Goal: Task Accomplishment & Management: Use online tool/utility

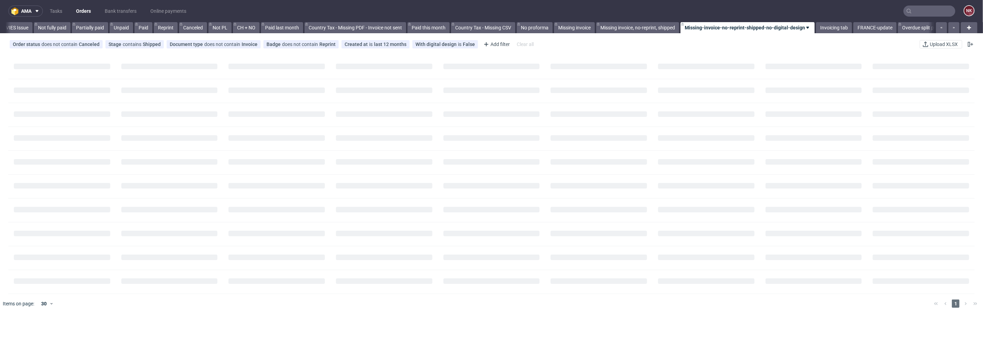
click at [923, 13] on input "text" at bounding box center [930, 11] width 52 height 11
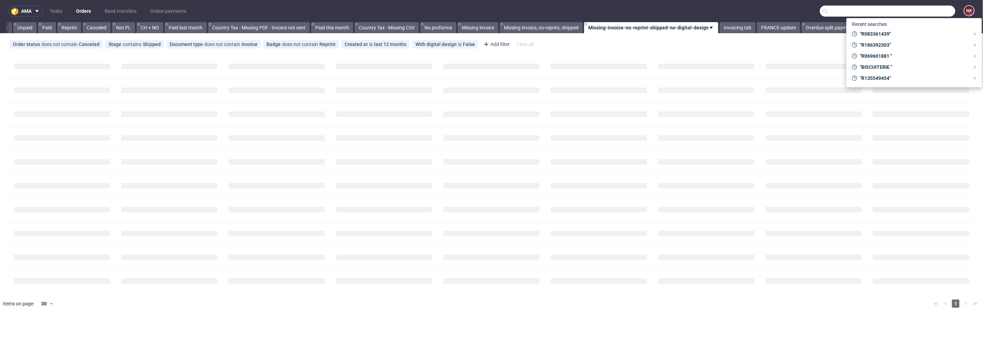
paste input "R708645354"
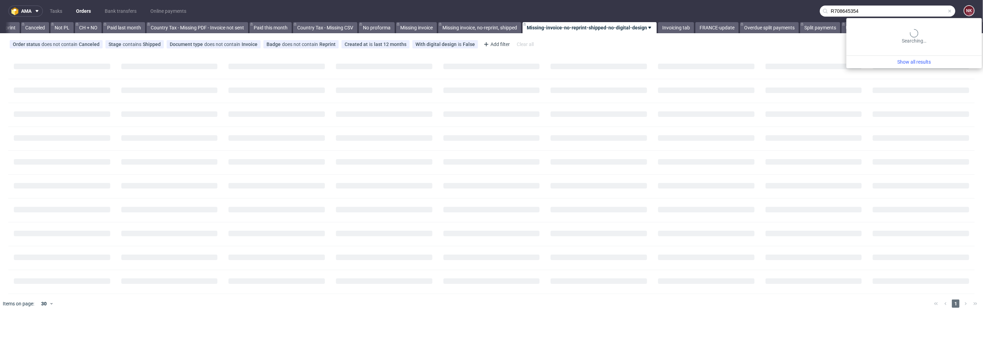
type input "R708645354"
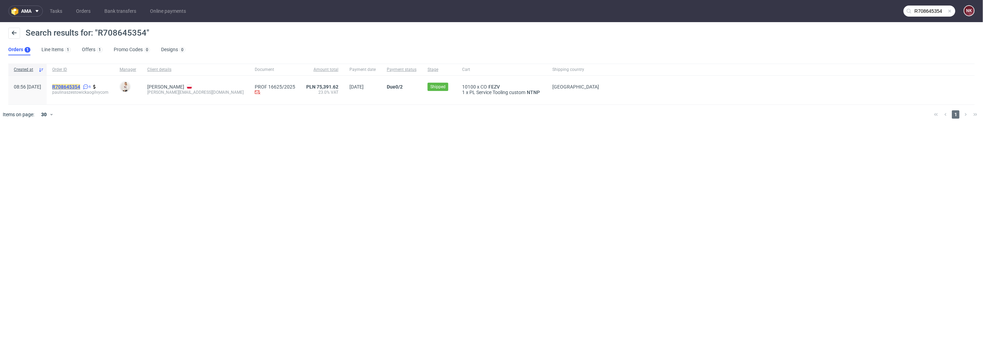
click at [75, 87] on mark "R708645354" at bounding box center [66, 87] width 28 height 6
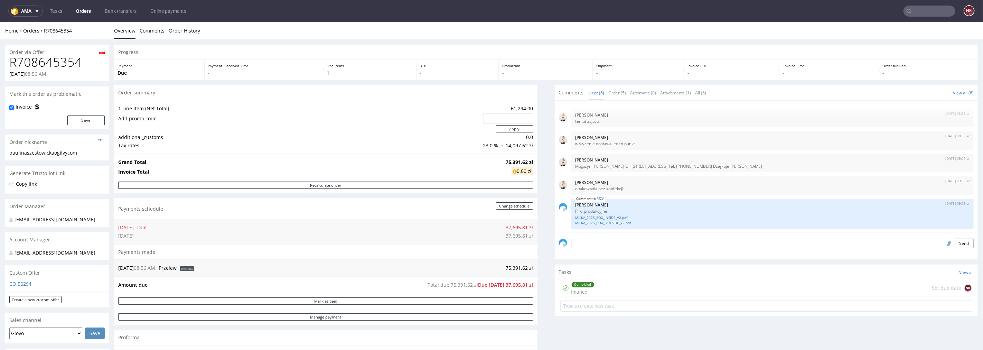
click at [910, 7] on input "text" at bounding box center [930, 11] width 52 height 11
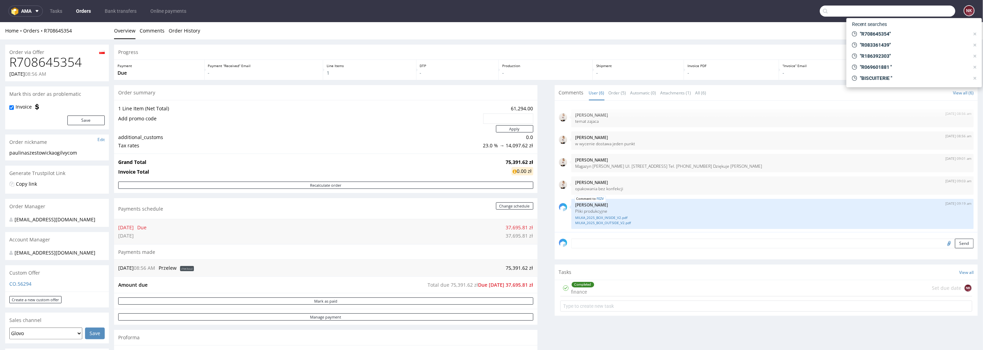
paste input "FV 1349/7/2025"
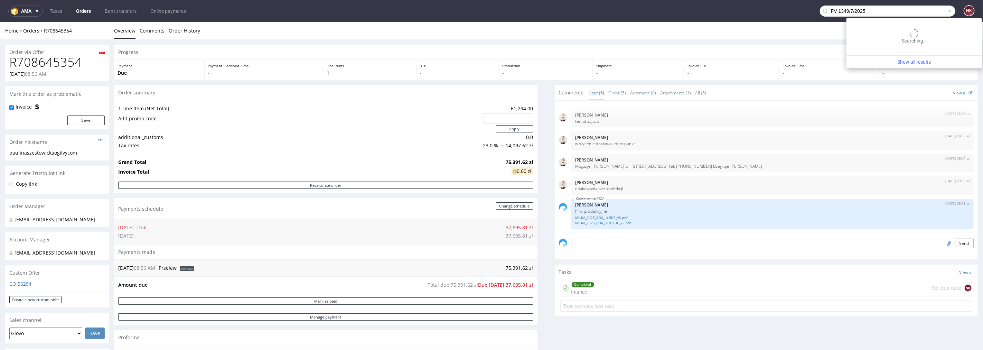
type input "FV 1349/7/2025"
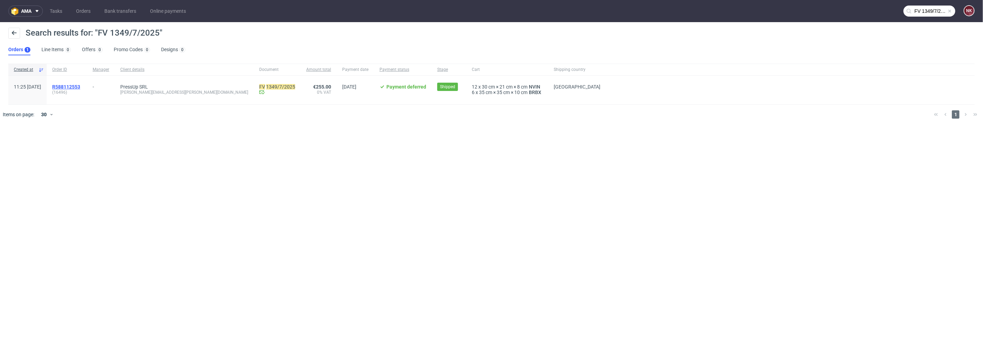
click at [80, 87] on span "R588112553" at bounding box center [66, 87] width 28 height 6
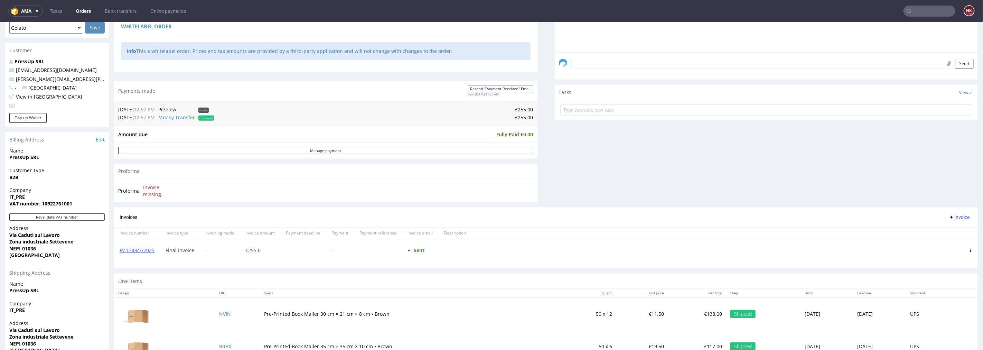
scroll to position [192, 0]
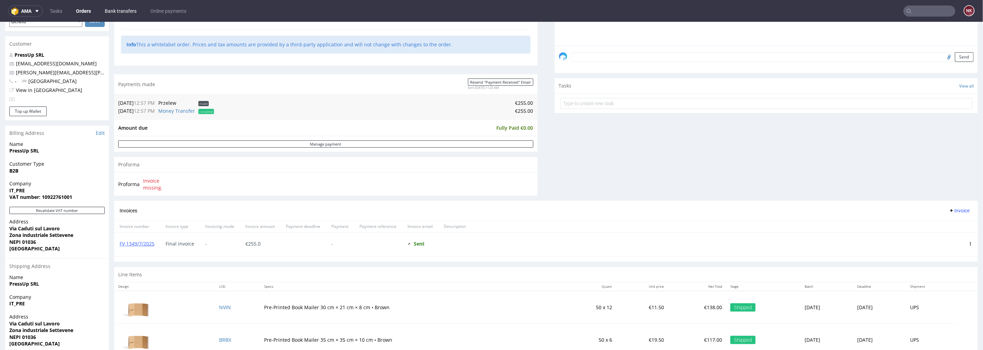
click at [123, 9] on link "Bank transfers" at bounding box center [121, 11] width 40 height 11
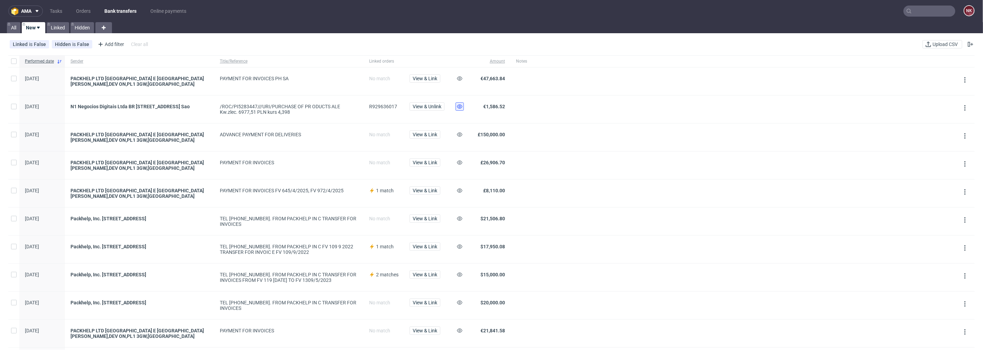
click at [457, 108] on icon at bounding box center [460, 107] width 6 height 6
click at [80, 6] on link "Orders" at bounding box center [83, 11] width 23 height 11
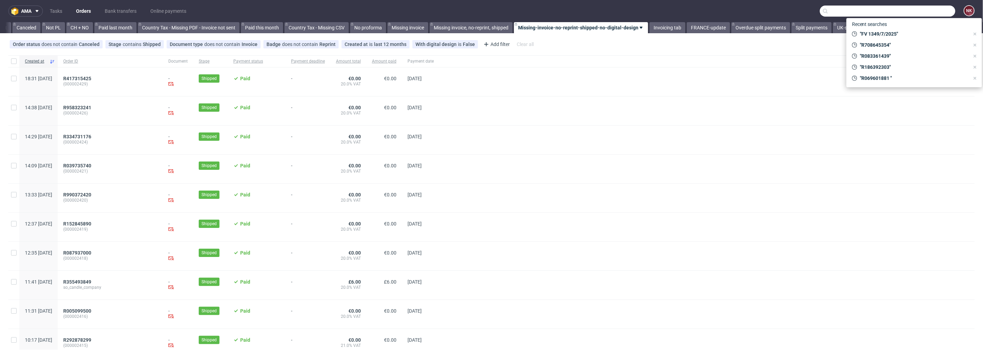
click at [907, 12] on input "text" at bounding box center [888, 11] width 136 height 11
paste input "R254713972"
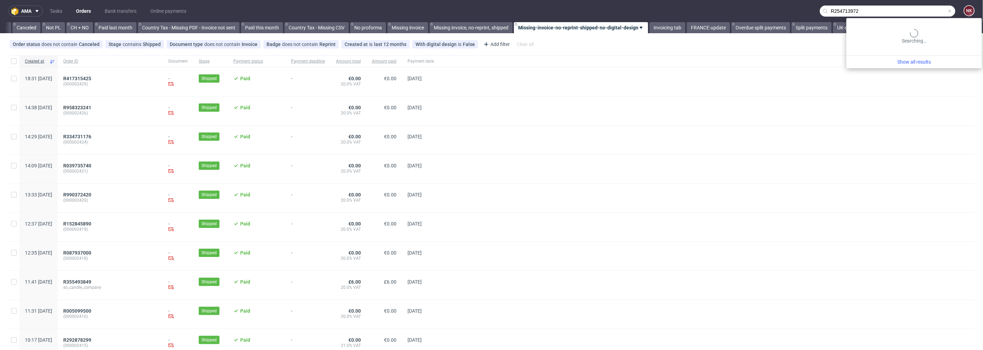
type input "R254713972"
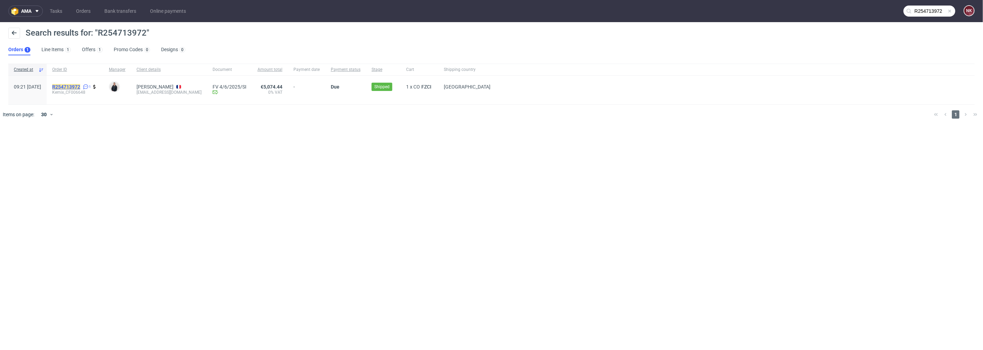
click at [80, 88] on mark "R254713972" at bounding box center [66, 87] width 28 height 6
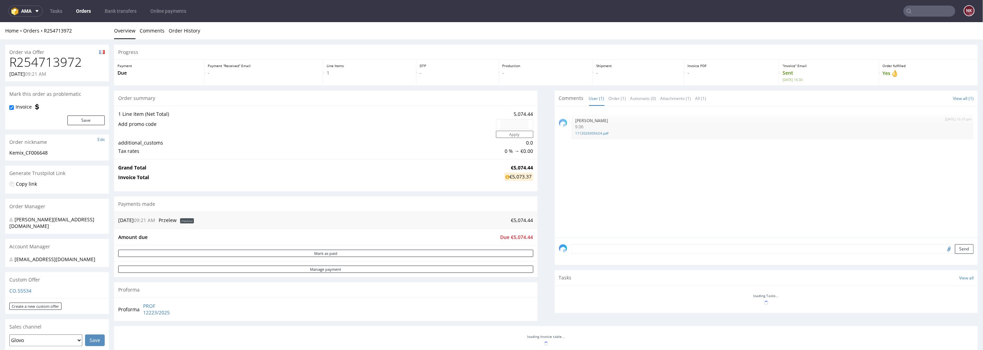
click at [56, 60] on h1 "R254713972" at bounding box center [56, 62] width 95 height 14
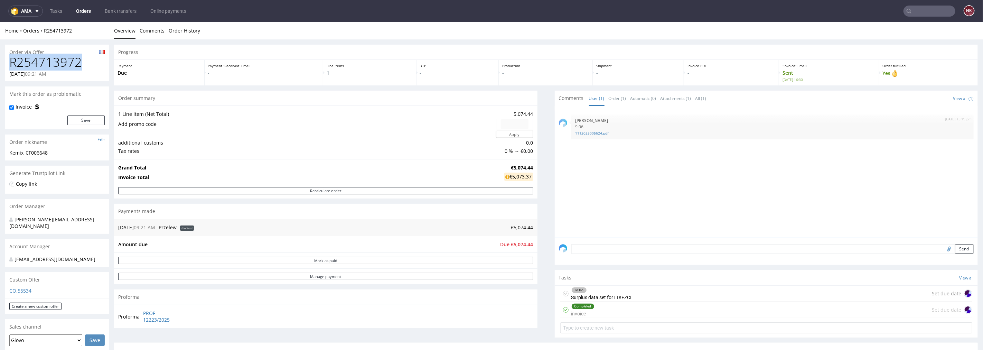
copy h1 "R254713972"
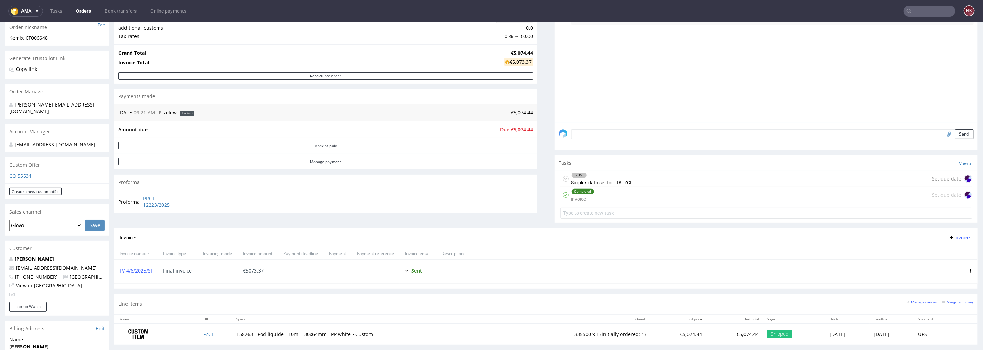
scroll to position [115, 0]
click at [137, 269] on link "FV 4/6/2025/SI" at bounding box center [136, 270] width 32 height 7
click at [940, 6] on input "text" at bounding box center [930, 11] width 52 height 11
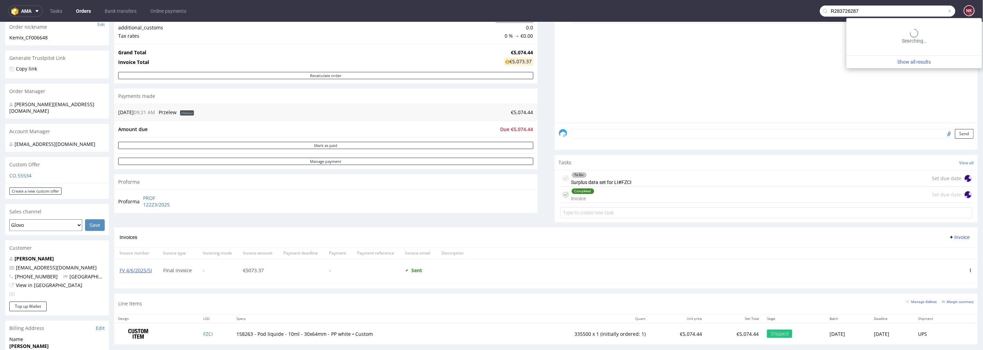
type input "R283726287"
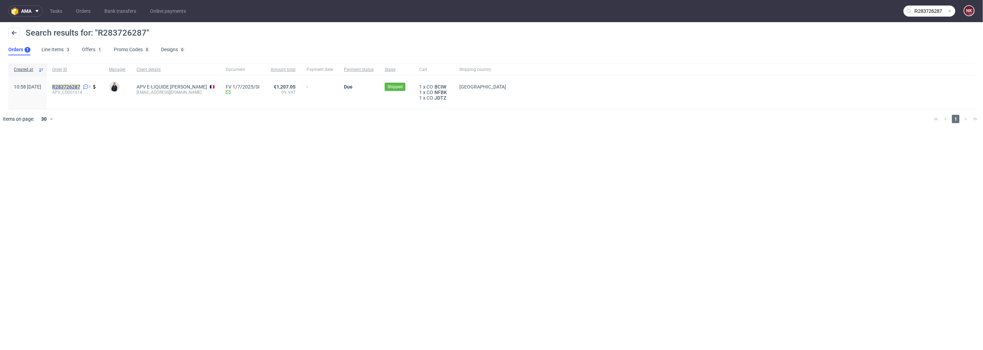
click at [80, 86] on mark "R283726287" at bounding box center [66, 87] width 28 height 6
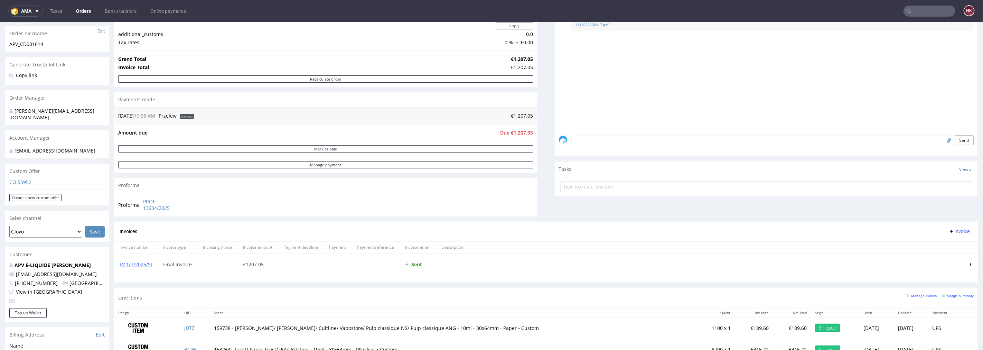
scroll to position [153, 0]
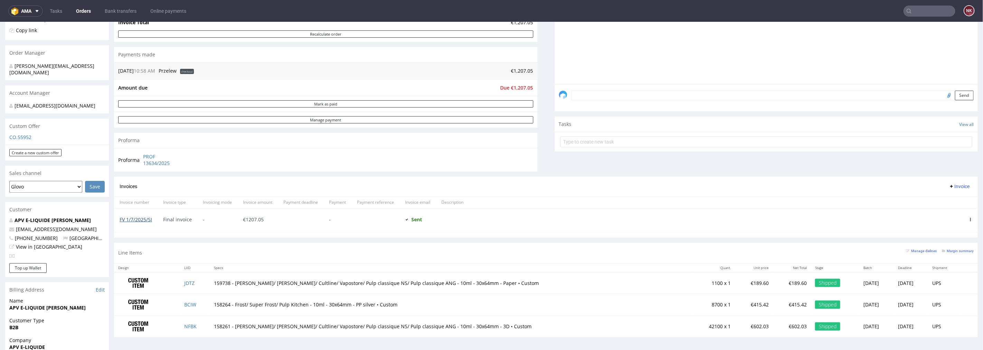
click at [142, 221] on link "FV 1/7/2025/SI" at bounding box center [136, 219] width 32 height 7
click at [914, 14] on input "text" at bounding box center [930, 11] width 52 height 11
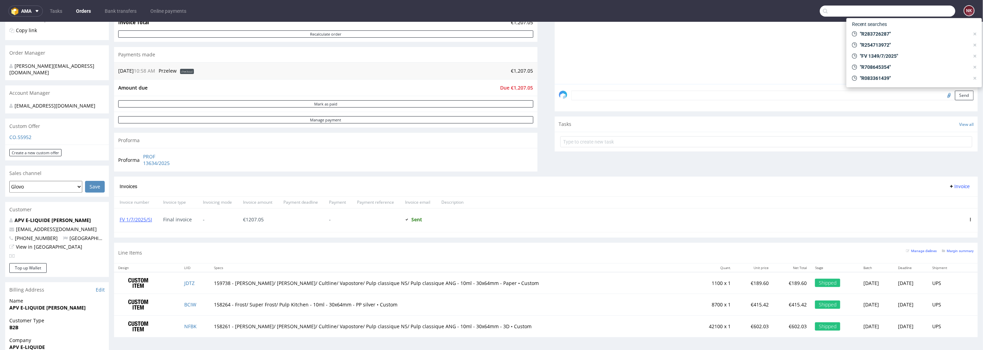
paste input "R588582999"
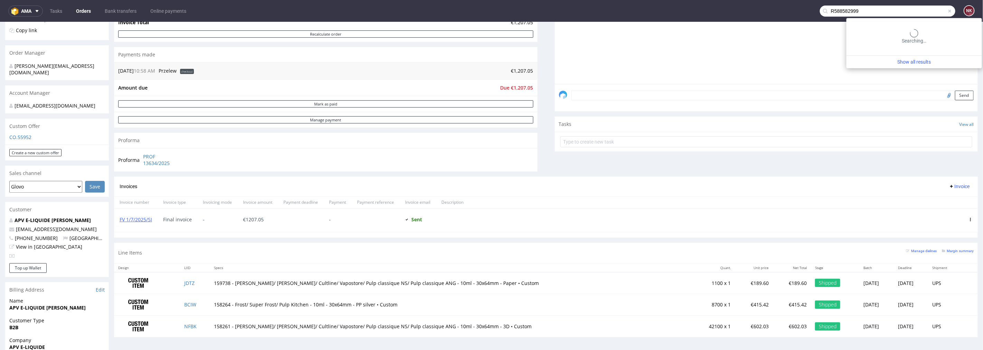
type input "R588582999"
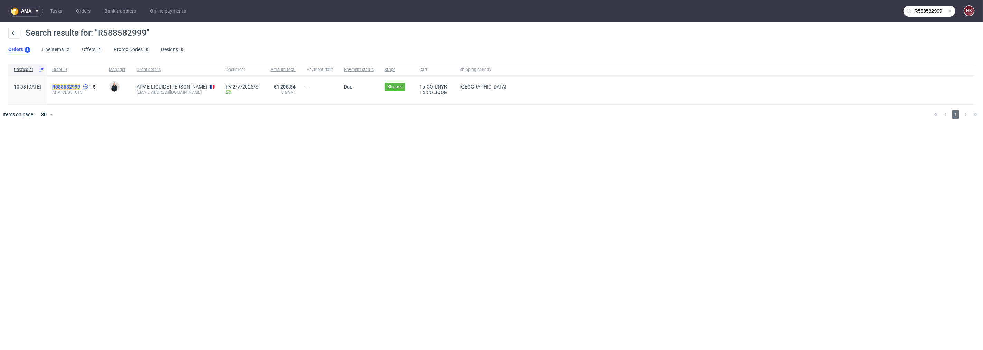
click at [80, 84] on mark "R588582999" at bounding box center [66, 87] width 28 height 6
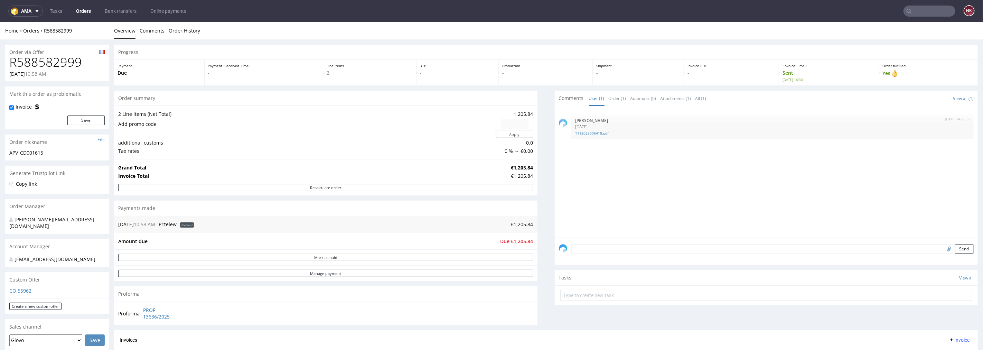
click at [516, 242] on span "Due €1,205.84" at bounding box center [517, 240] width 33 height 7
copy span "1,205.84"
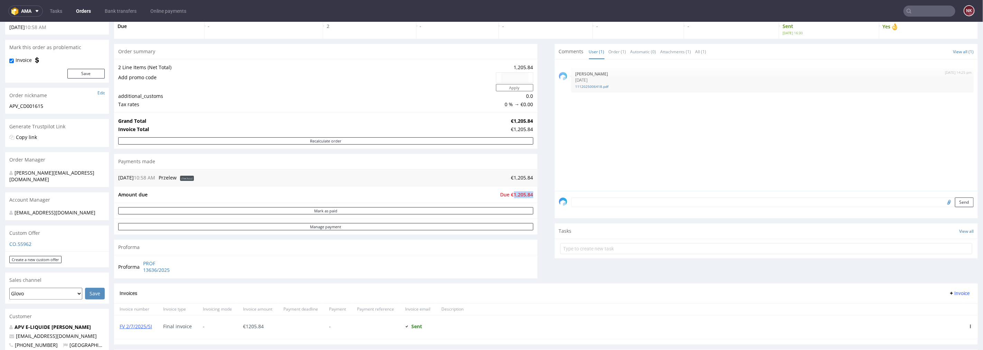
scroll to position [115, 0]
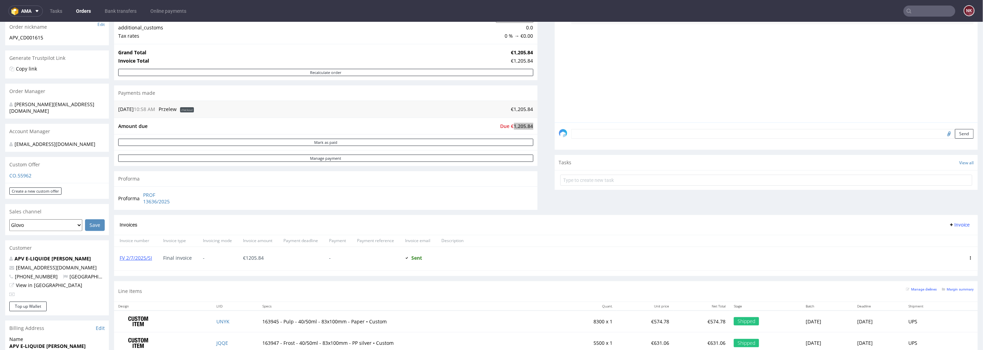
click at [922, 10] on input "text" at bounding box center [930, 11] width 52 height 11
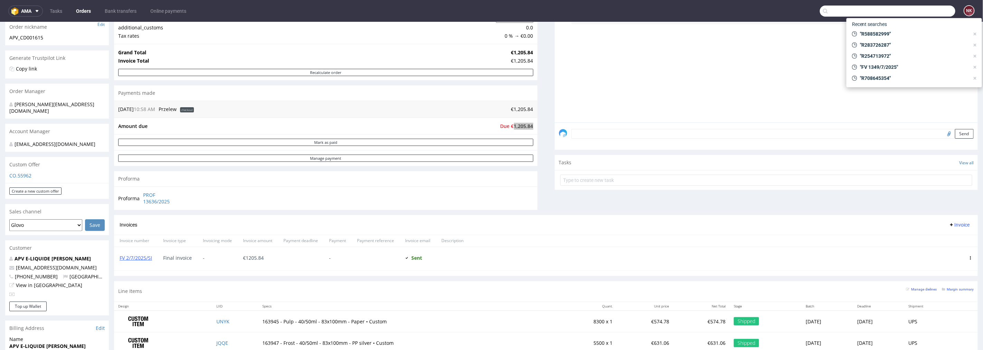
paste input "R247838680"
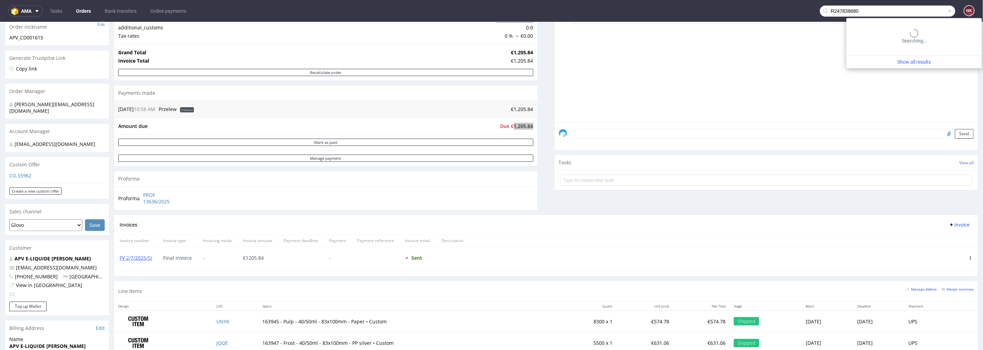
type input "R247838680"
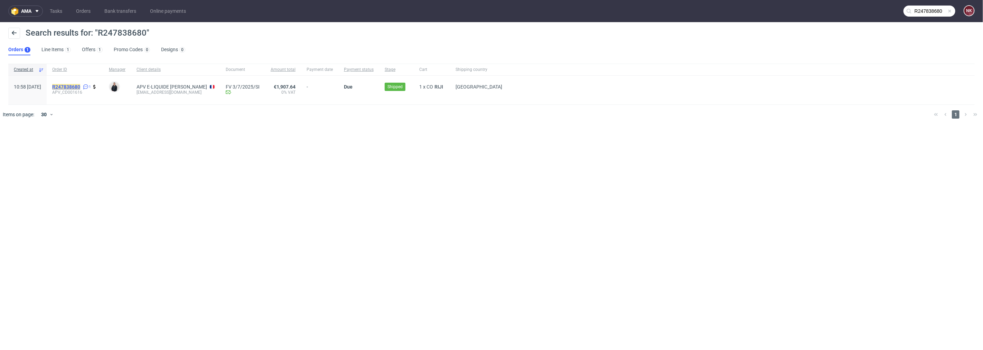
click at [80, 88] on mark "R247838680" at bounding box center [66, 87] width 28 height 6
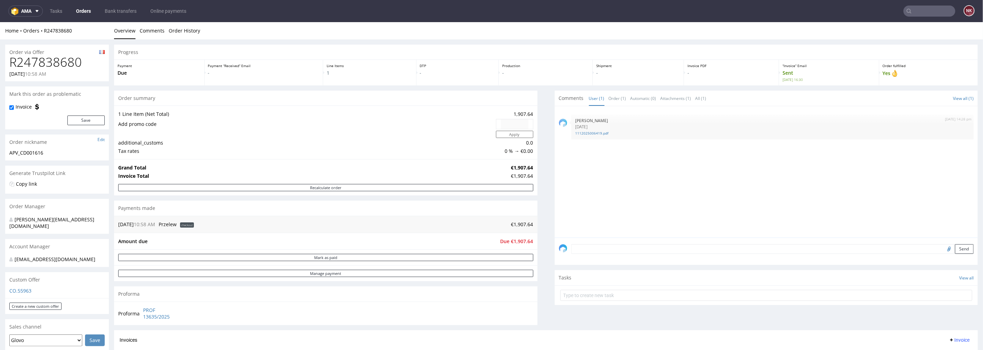
click at [933, 12] on input "text" at bounding box center [930, 11] width 52 height 11
paste input "R247838680"
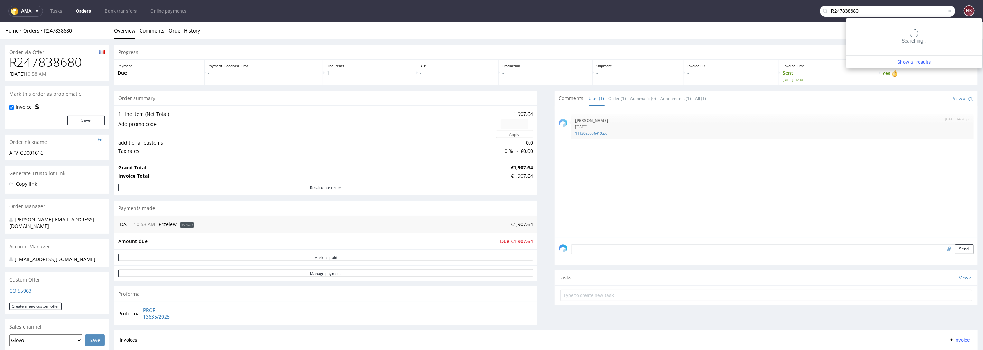
type input "R247838680"
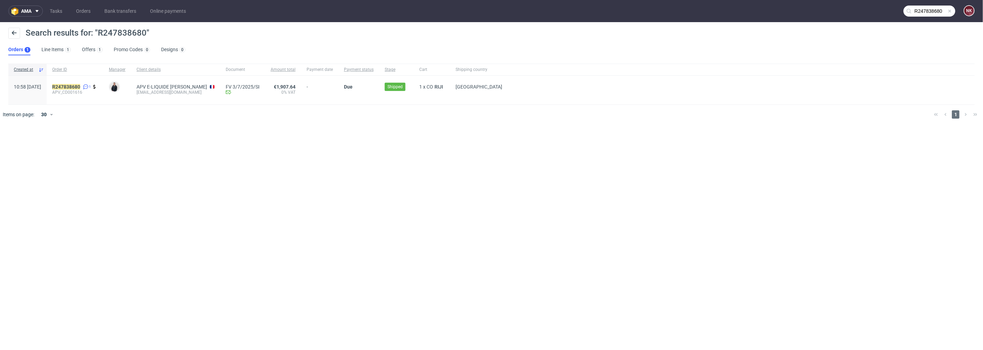
click at [94, 82] on div "R247838680 1 APV_CD001616" at bounding box center [75, 90] width 57 height 29
click at [80, 87] on mark "R247838680" at bounding box center [66, 87] width 28 height 6
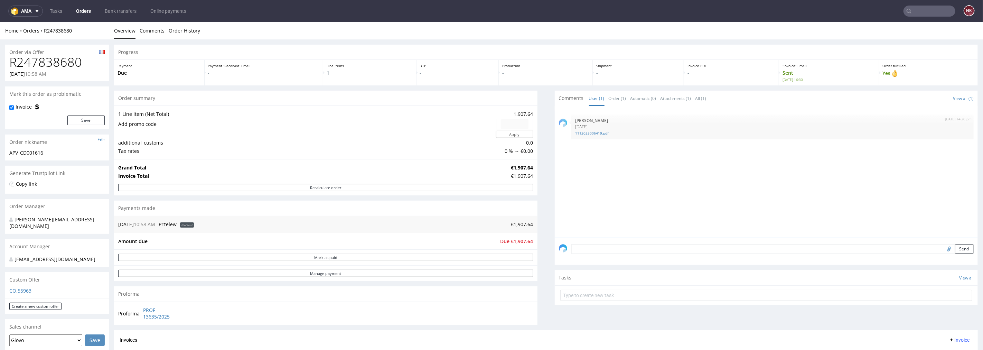
scroll to position [153, 0]
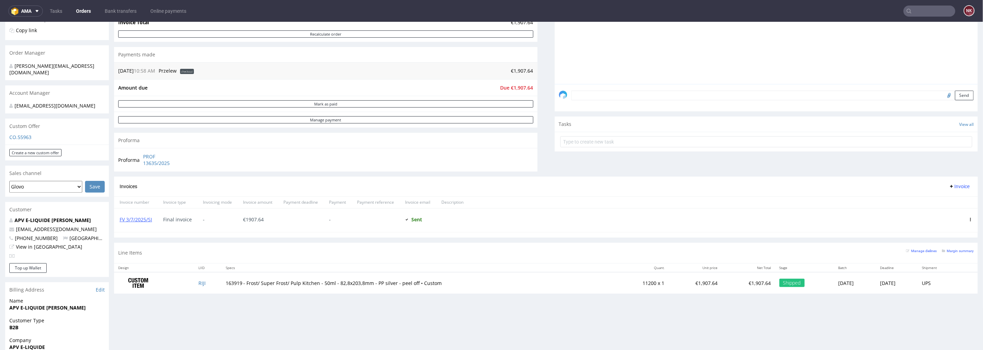
click at [914, 9] on input "text" at bounding box center [930, 11] width 52 height 11
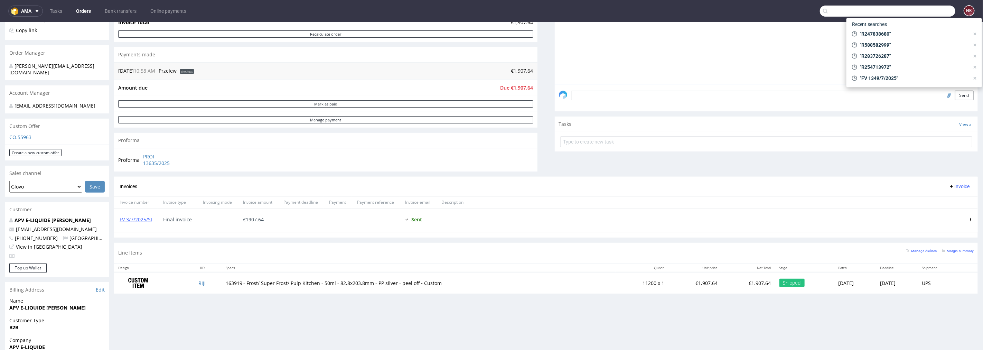
paste input "R168263927"
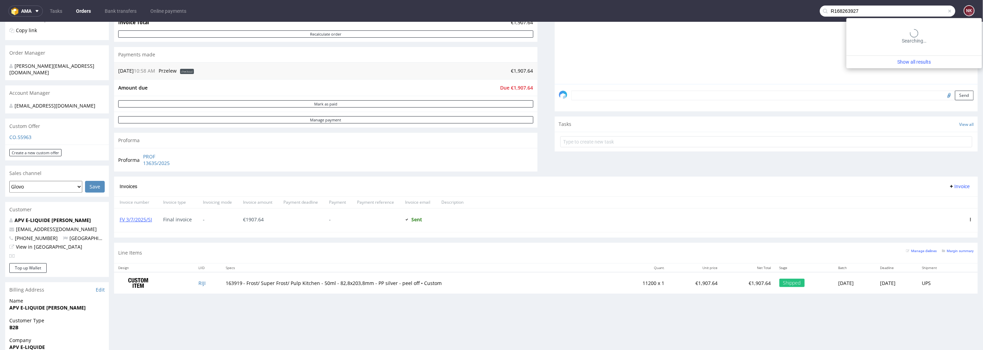
type input "R168263927"
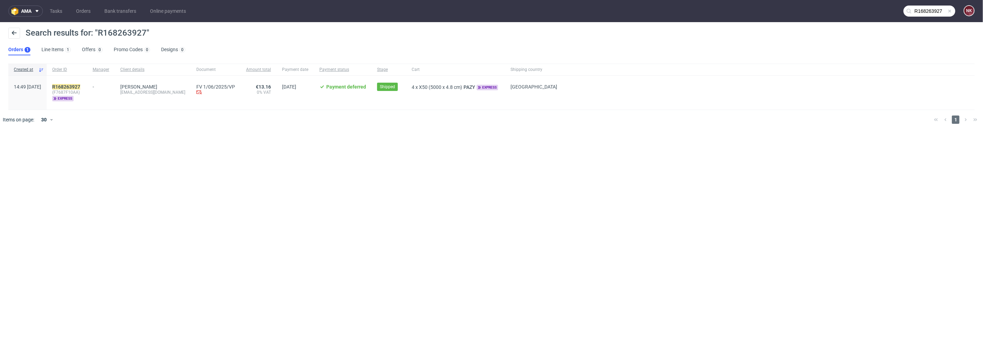
click at [87, 83] on div "R168263927 (F7687F10AA) express" at bounding box center [67, 93] width 40 height 34
click at [80, 85] on mark "R168263927" at bounding box center [66, 87] width 28 height 6
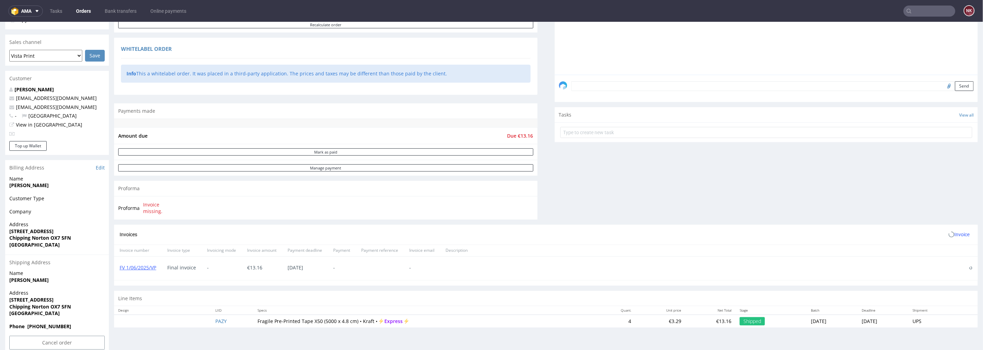
scroll to position [170, 0]
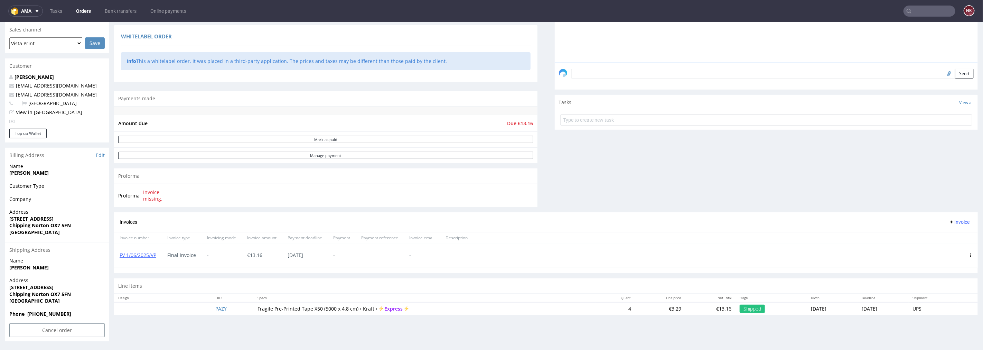
click at [915, 9] on input "text" at bounding box center [930, 11] width 52 height 11
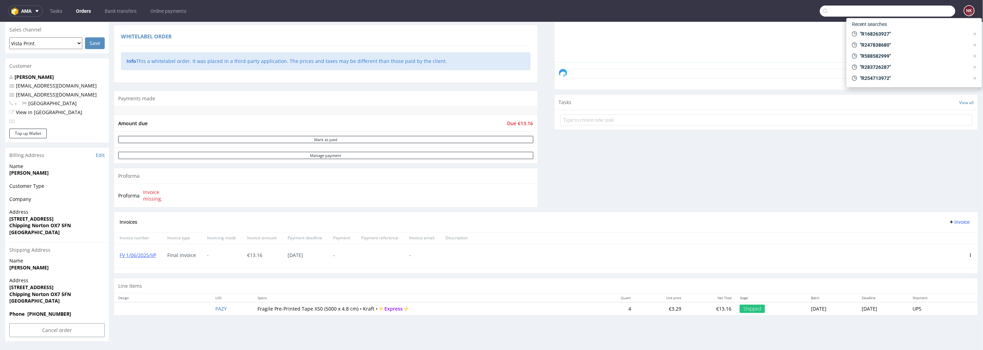
paste input "R397355744"
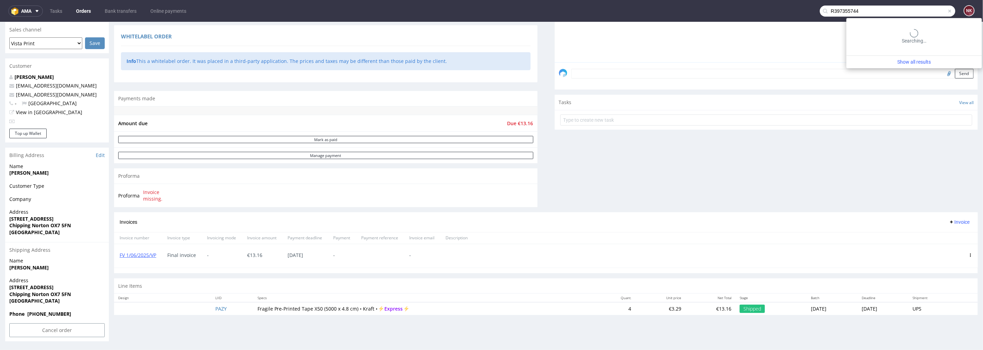
type input "R397355744"
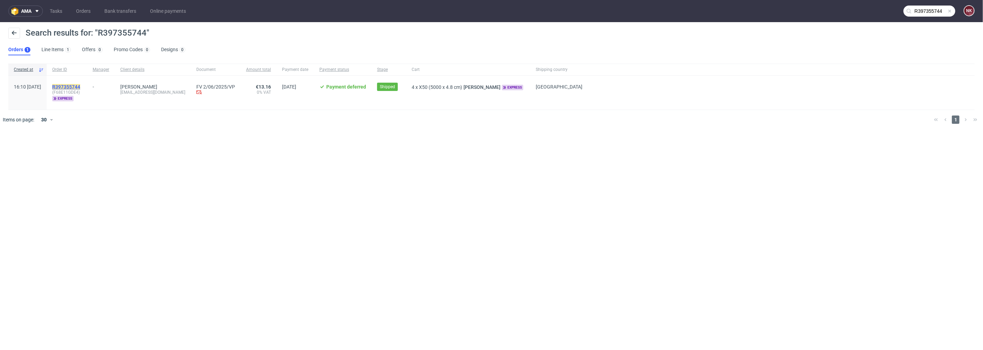
click at [80, 85] on mark "R397355744" at bounding box center [66, 87] width 28 height 6
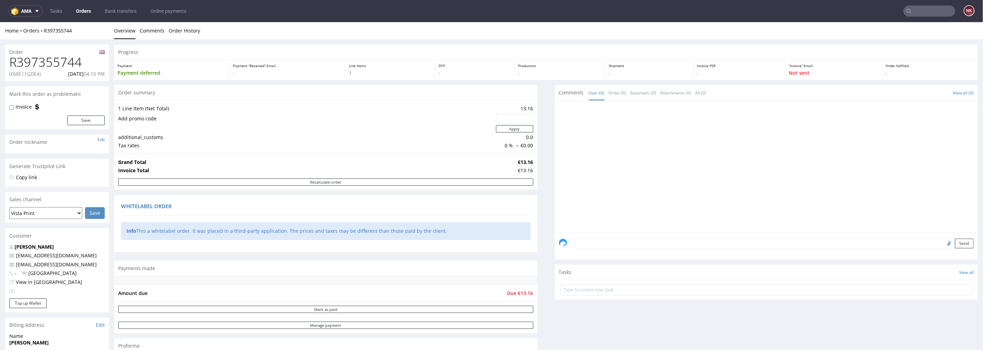
click at [919, 10] on input "text" at bounding box center [930, 11] width 52 height 11
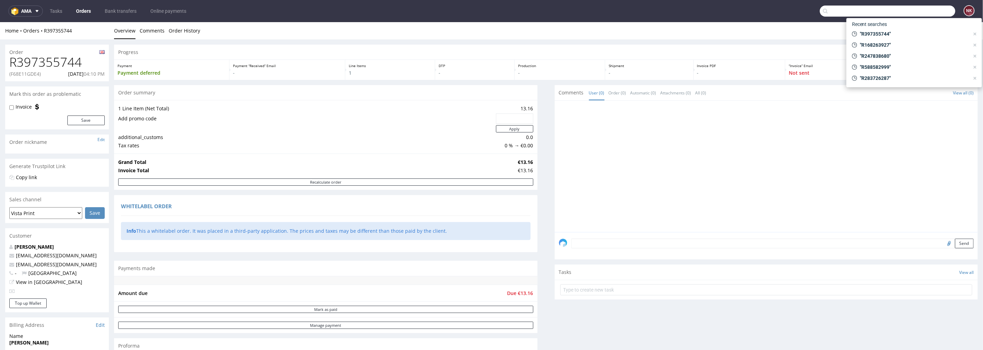
paste input "R186168426"
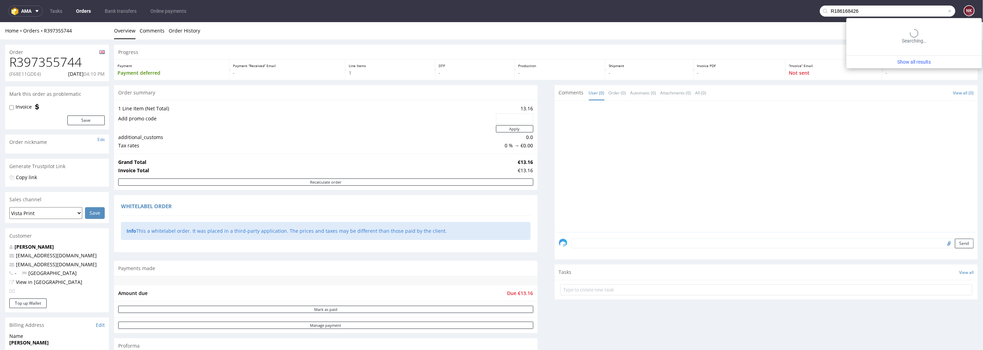
type input "R186168426"
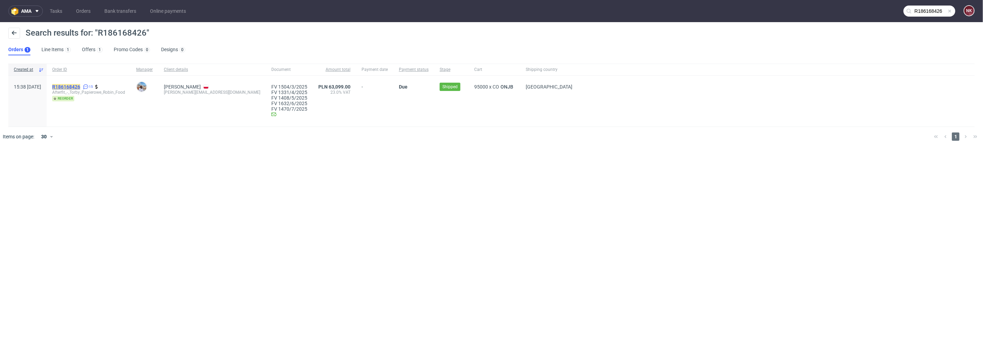
click at [80, 84] on span "R186168426" at bounding box center [66, 87] width 28 height 6
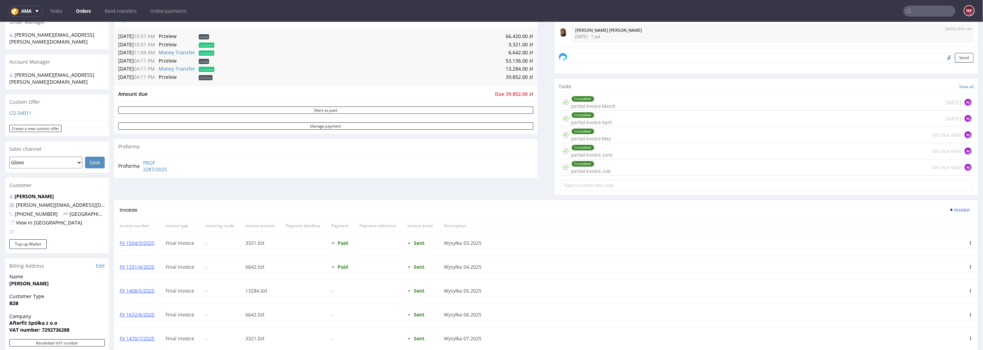
scroll to position [192, 0]
click at [909, 14] on input "text" at bounding box center [930, 11] width 52 height 11
paste input "R236515104"
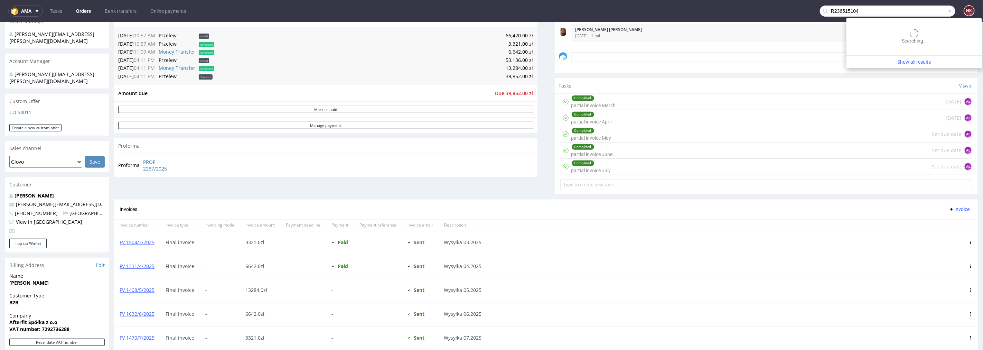
type input "R236515104"
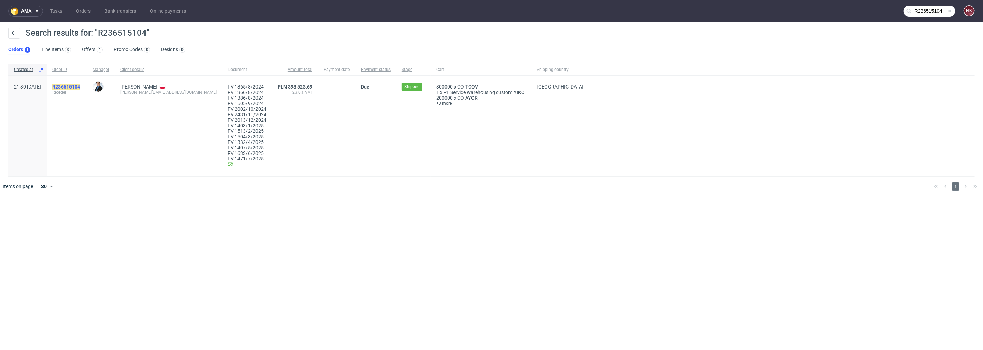
click at [80, 88] on mark "R236515104" at bounding box center [66, 87] width 28 height 6
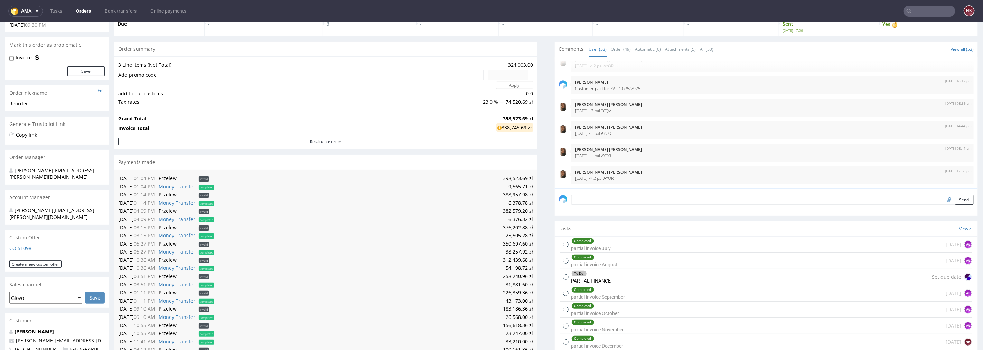
scroll to position [230, 0]
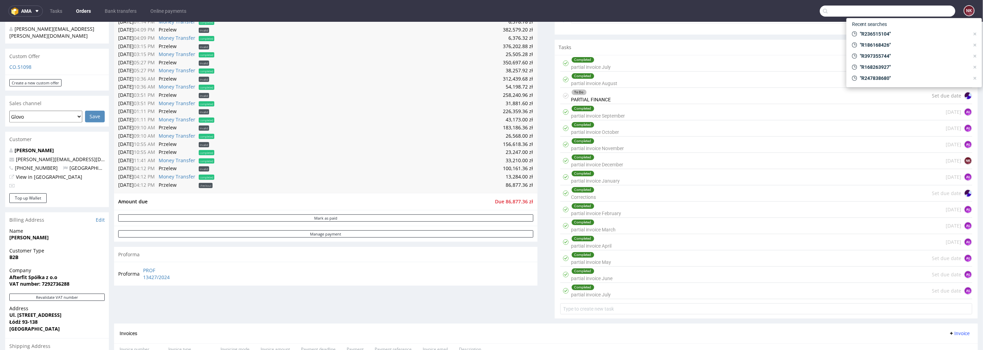
click at [920, 11] on input "text" at bounding box center [888, 11] width 136 height 11
paste input "R708645354"
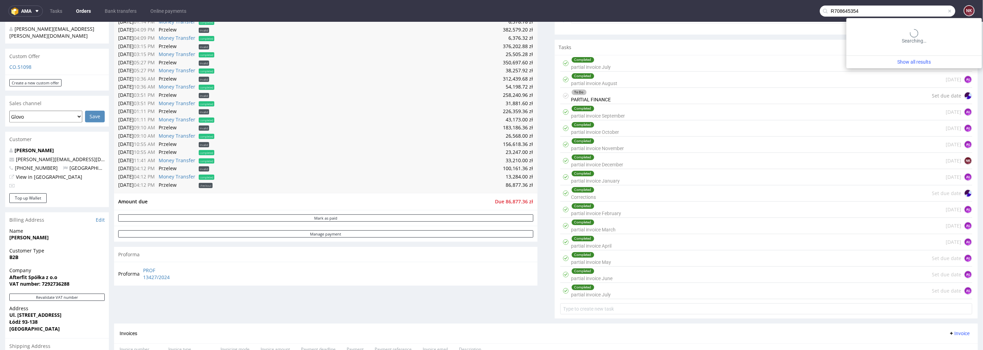
type input "R708645354"
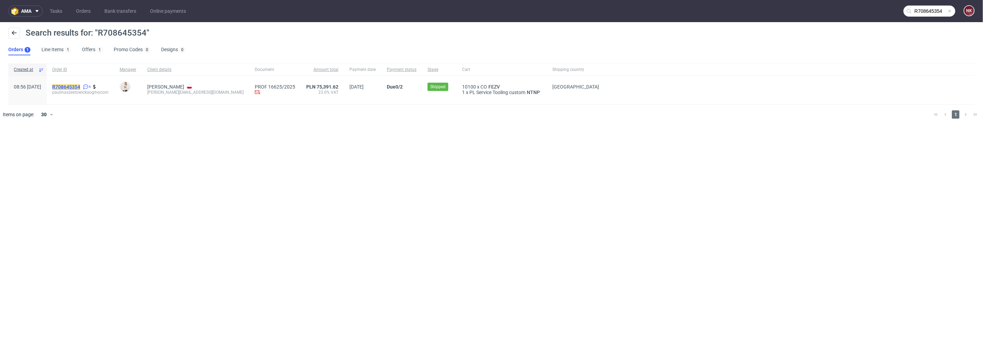
click at [80, 86] on mark "R708645354" at bounding box center [66, 87] width 28 height 6
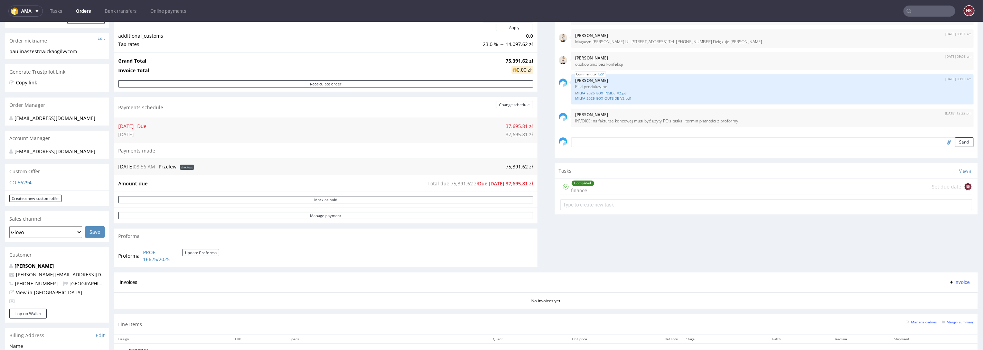
scroll to position [153, 0]
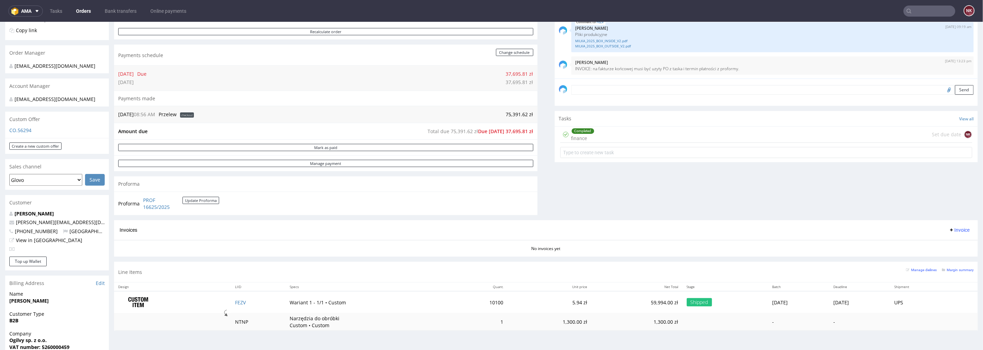
click at [944, 7] on input "text" at bounding box center [930, 11] width 52 height 11
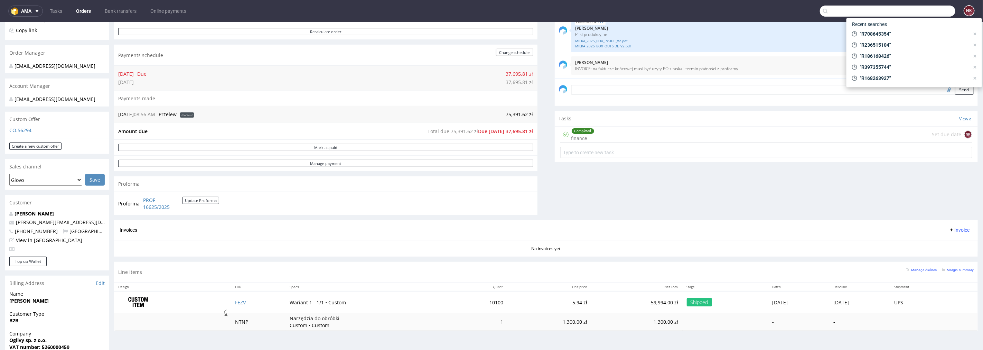
click at [545, 186] on div "Progress Payment Due Payment “Received” Email - Line Items 1 DTP - Production -…" at bounding box center [546, 113] width 864 height 445
click at [977, 36] on icon at bounding box center [975, 34] width 6 height 6
click at [977, 34] on icon at bounding box center [975, 34] width 6 height 6
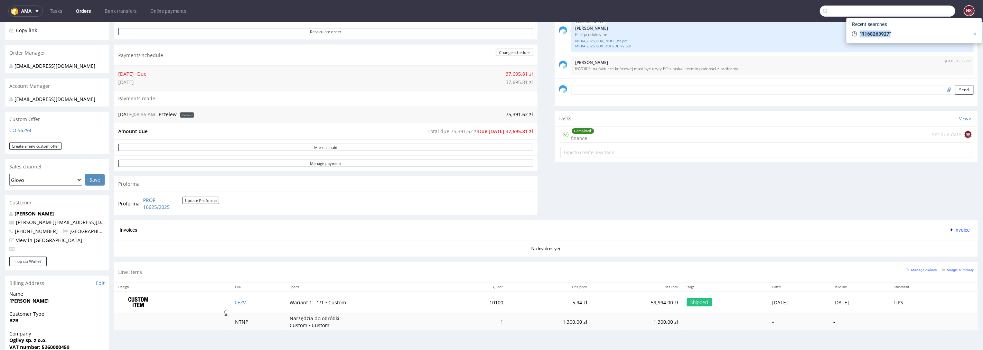
click at [977, 34] on icon at bounding box center [975, 34] width 6 height 6
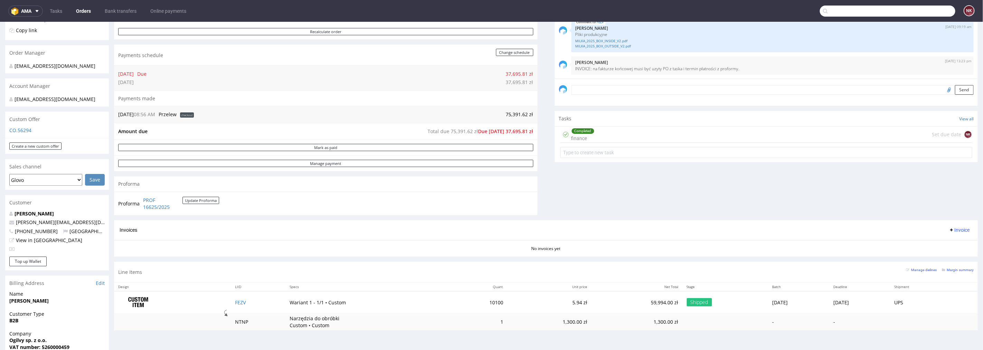
click at [861, 179] on div "Comments User (6) Order (5) Automatic (0) Attachments (1) All (6) View all (6) …" at bounding box center [766, 75] width 423 height 289
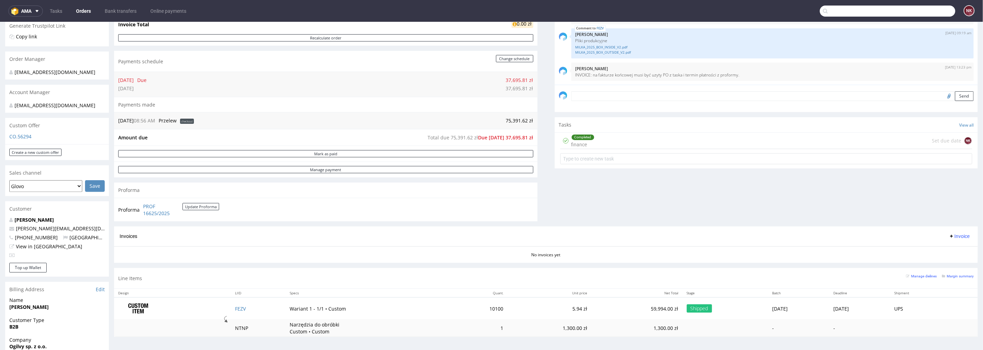
scroll to position [186, 0]
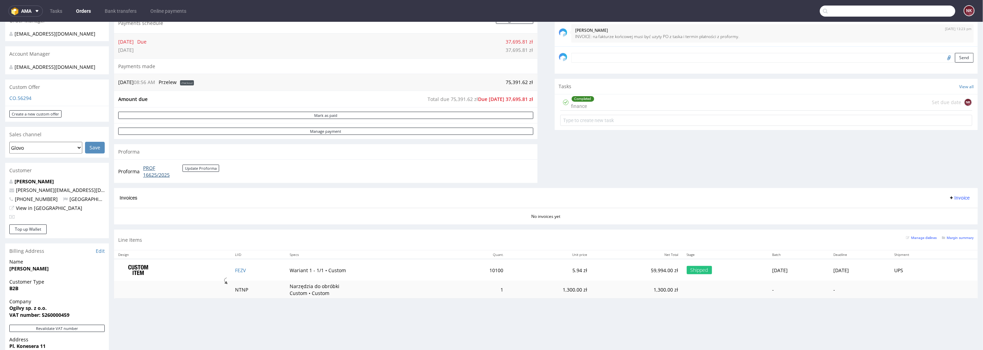
click at [150, 177] on link "PROF 16625/2025" at bounding box center [162, 170] width 39 height 13
click at [224, 242] on div "Line Items Manage dielines Margin summary" at bounding box center [546, 239] width 864 height 20
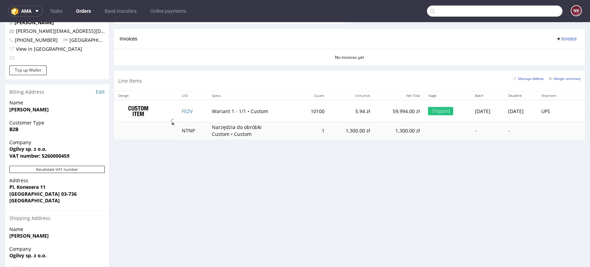
scroll to position [378, 0]
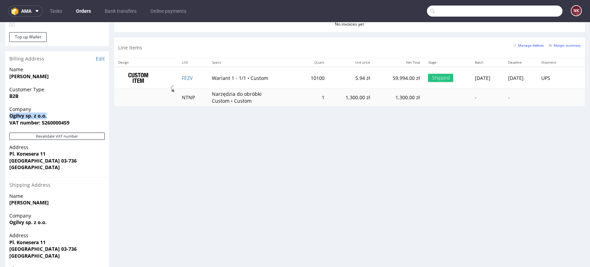
drag, startPoint x: 49, startPoint y: 124, endPoint x: 6, endPoint y: 124, distance: 43.2
click at [6, 124] on div "Company Ogilvy sp. z o.o. VAT number: 5260000459" at bounding box center [57, 119] width 104 height 27
copy strong "Ogilvy sp. z o.o."
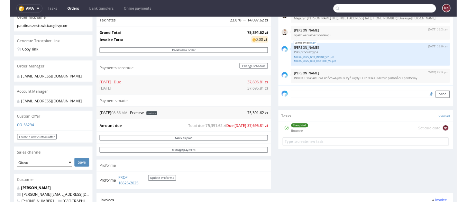
scroll to position [109, 0]
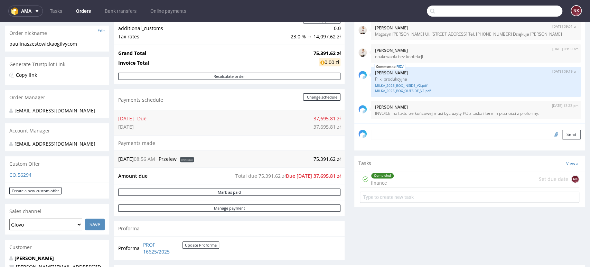
click at [571, 235] on div "Comments User (6) Order (5) Automatic (0) Attachments (1) All (6) View all (6) …" at bounding box center [469, 120] width 231 height 289
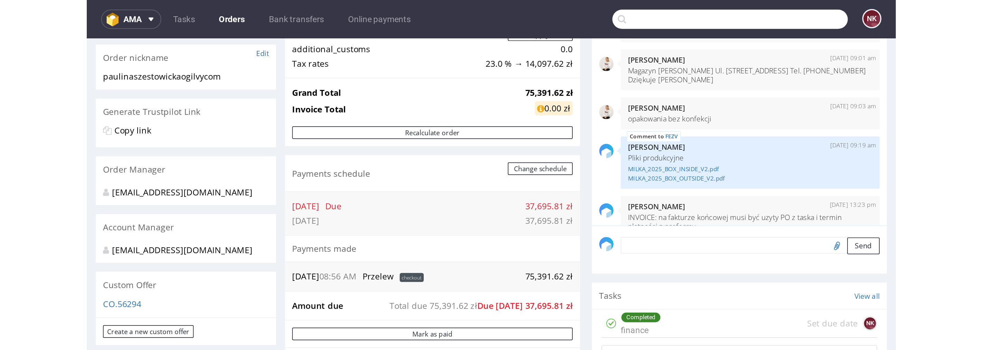
scroll to position [23, 0]
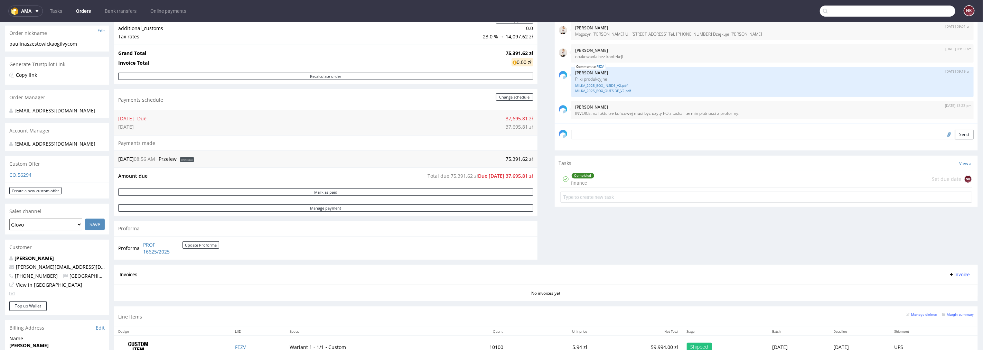
click at [606, 254] on div "Comments User (6) Order (5) Automatic (0) Attachments (1) All (6) View all (6) …" at bounding box center [766, 120] width 423 height 289
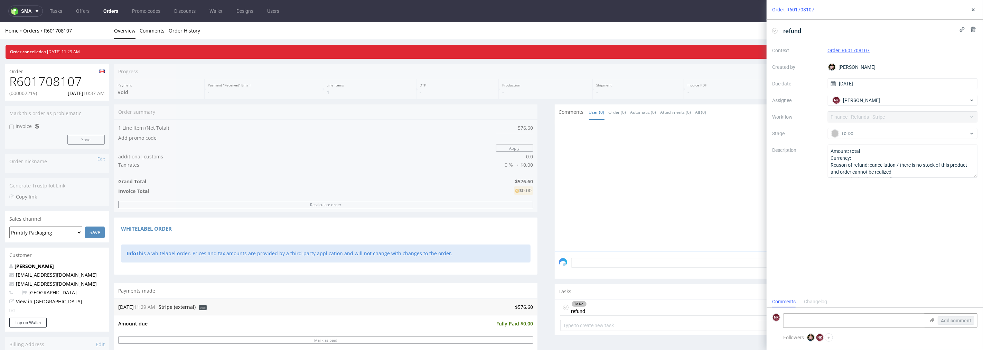
click at [56, 83] on h1 "R601708107" at bounding box center [56, 81] width 95 height 14
copy h1 "R601708107"
click at [21, 94] on p "(000002219)" at bounding box center [23, 93] width 28 height 7
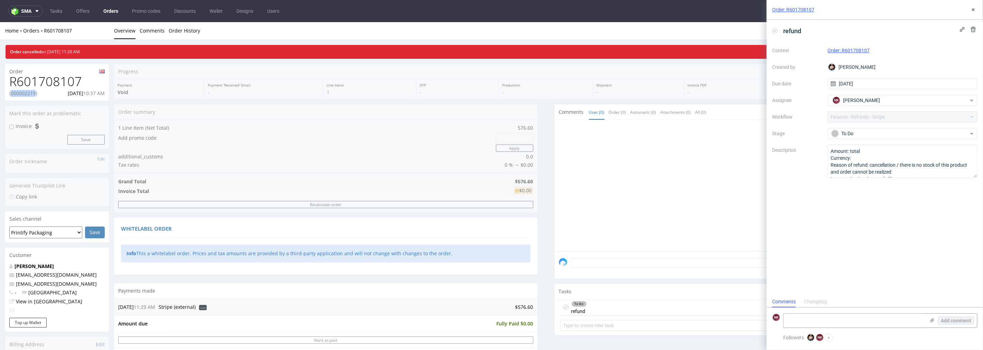
copy p "000002219"
click at [59, 74] on h1 "R601708107" at bounding box center [56, 81] width 95 height 14
copy h1 "R601708107"
click at [876, 130] on div "To Do" at bounding box center [900, 134] width 138 height 8
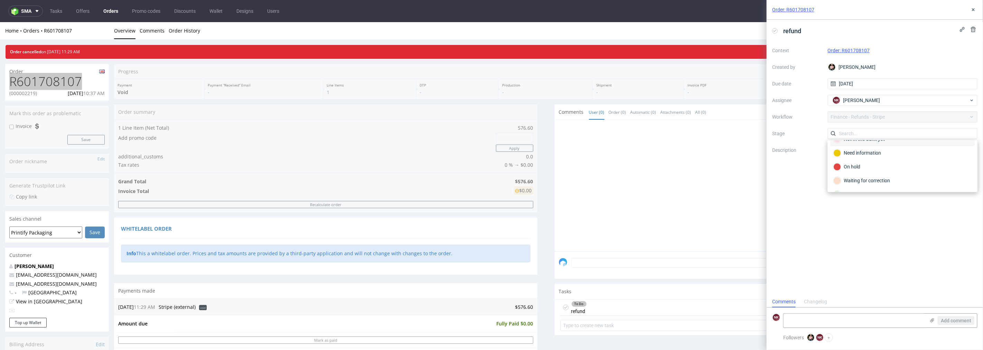
scroll to position [50, 0]
click at [872, 179] on div "Completed" at bounding box center [902, 183] width 138 height 8
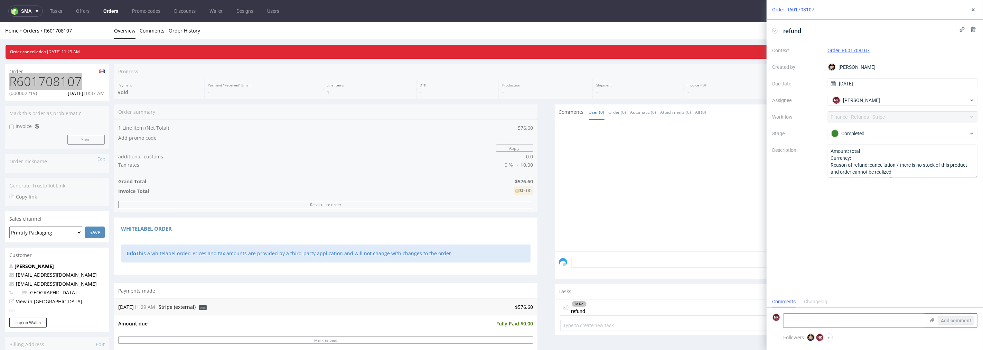
click at [846, 319] on textarea at bounding box center [855, 321] width 142 height 14
type textarea "refunded 13/08"
click at [948, 323] on span "Add comment" at bounding box center [956, 320] width 30 height 5
click at [977, 9] on button at bounding box center [973, 10] width 8 height 8
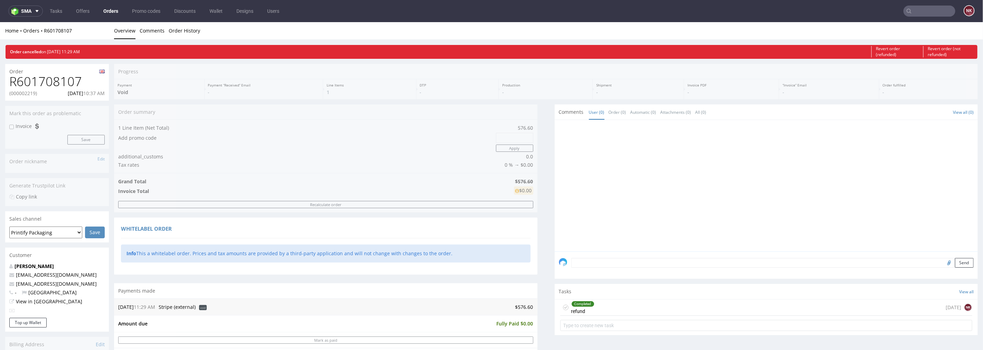
click at [676, 305] on div "Completed refund 6 days ago NK" at bounding box center [766, 307] width 412 height 16
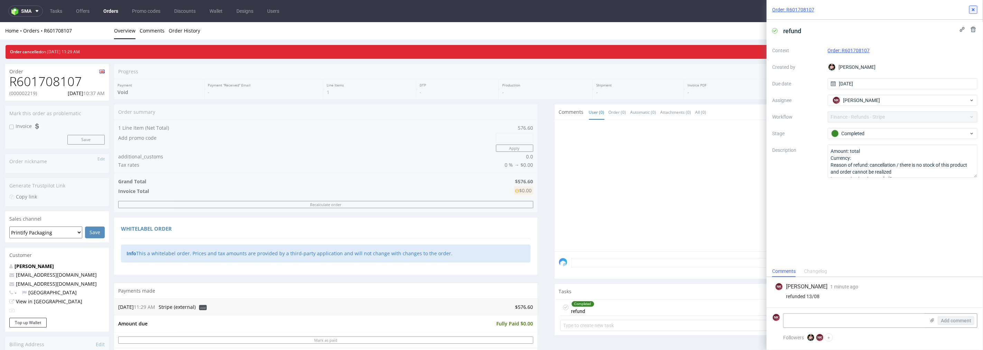
click at [975, 10] on icon at bounding box center [974, 10] width 6 height 6
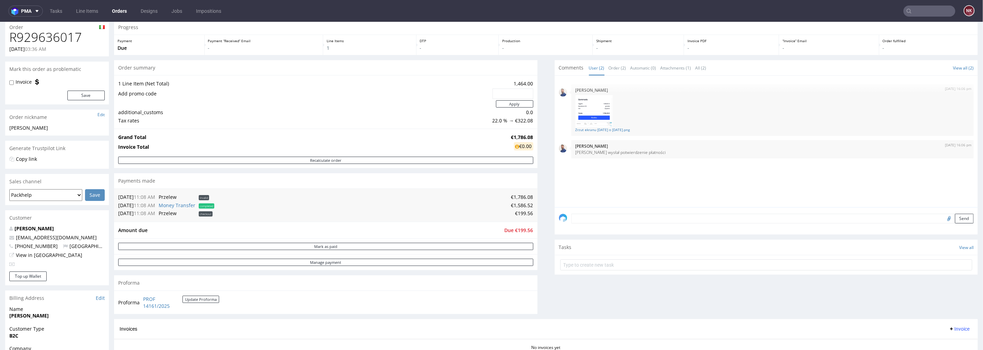
scroll to position [38, 0]
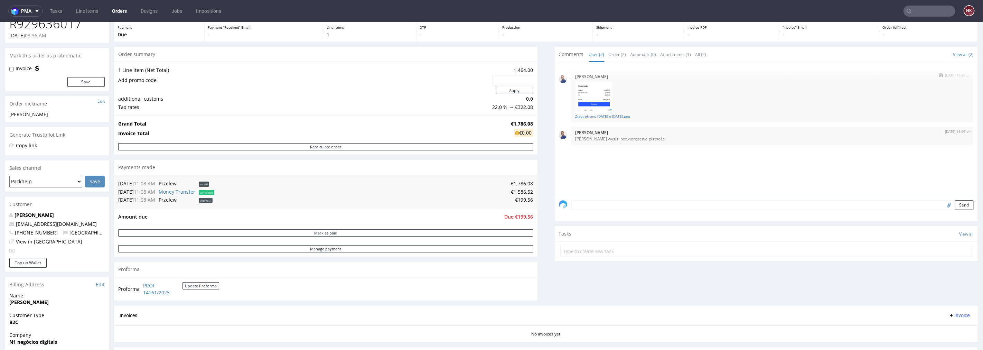
click at [600, 115] on link "Zrzut ekranu 2025-07-16 o 16.05.56.png" at bounding box center [773, 115] width 394 height 5
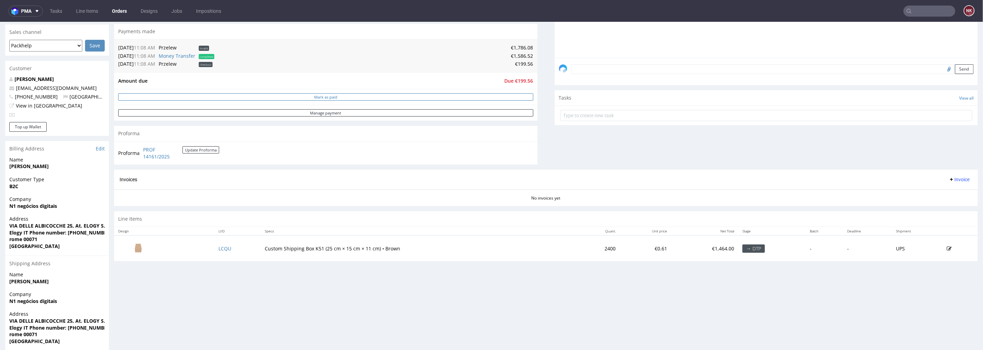
scroll to position [67, 0]
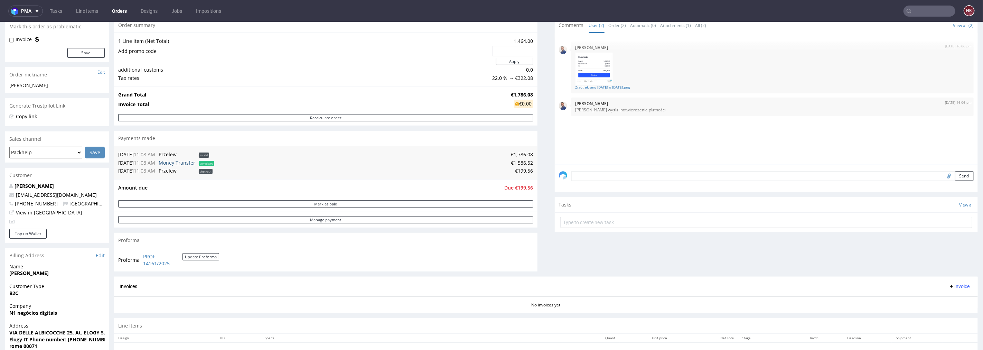
click at [186, 164] on link "Money Transfer" at bounding box center [177, 162] width 37 height 7
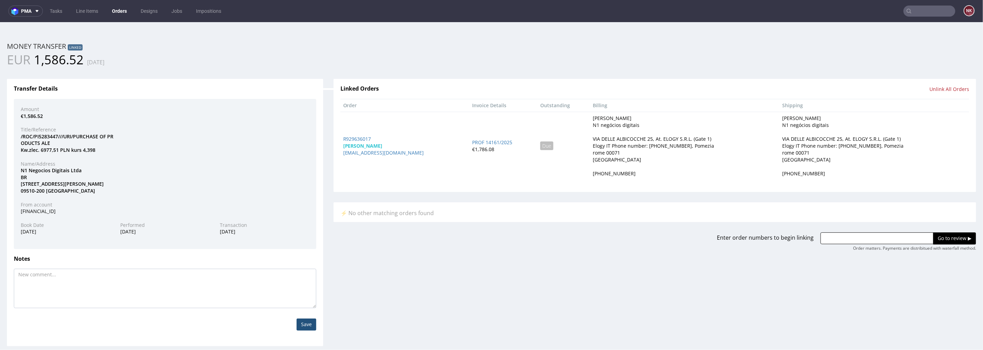
scroll to position [0, 0]
click at [947, 90] on input "Unlink All Orders" at bounding box center [950, 88] width 40 height 7
click at [886, 100] on div "Yes No" at bounding box center [899, 94] width 57 height 17
click at [886, 94] on link "Yes" at bounding box center [889, 94] width 20 height 10
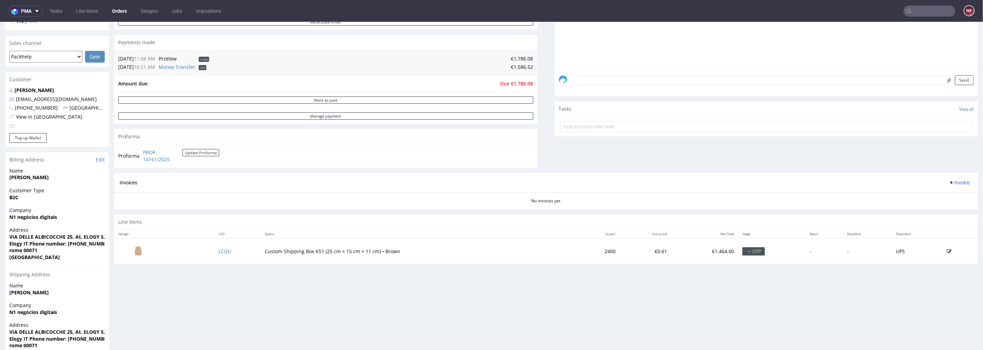
scroll to position [215, 0]
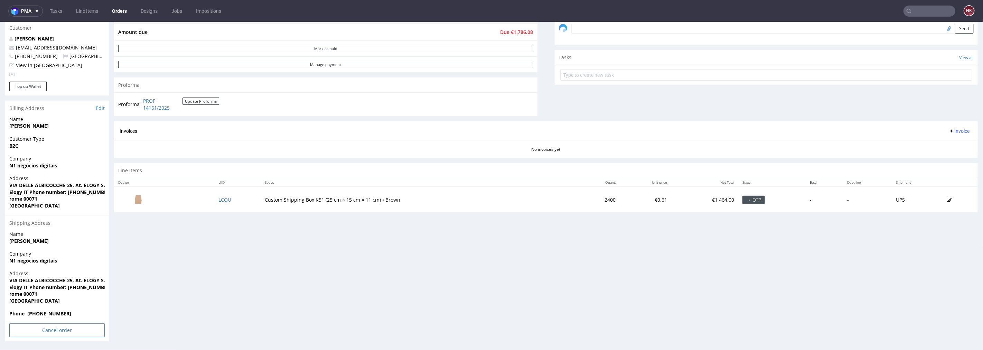
click at [65, 326] on input "Cancel order" at bounding box center [56, 330] width 95 height 14
click at [47, 310] on link "Yes" at bounding box center [47, 310] width 20 height 10
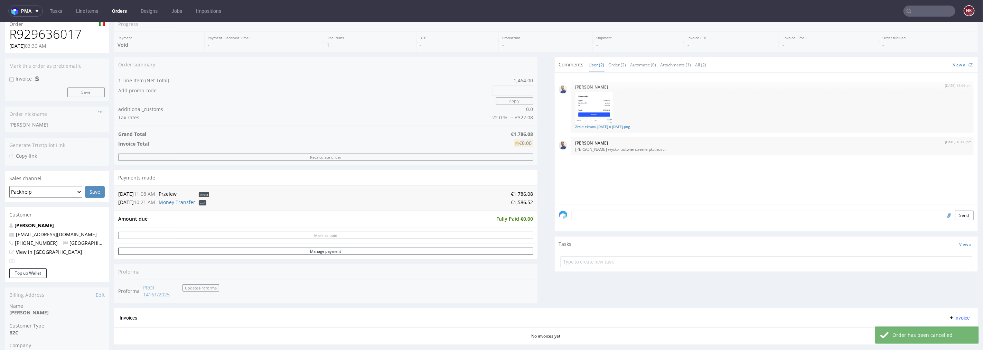
scroll to position [115, 0]
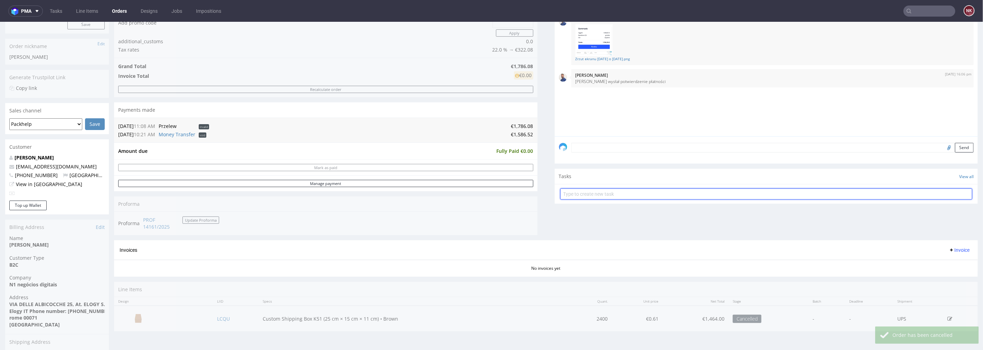
click at [627, 195] on input "text" at bounding box center [766, 193] width 412 height 11
type input "Refund"
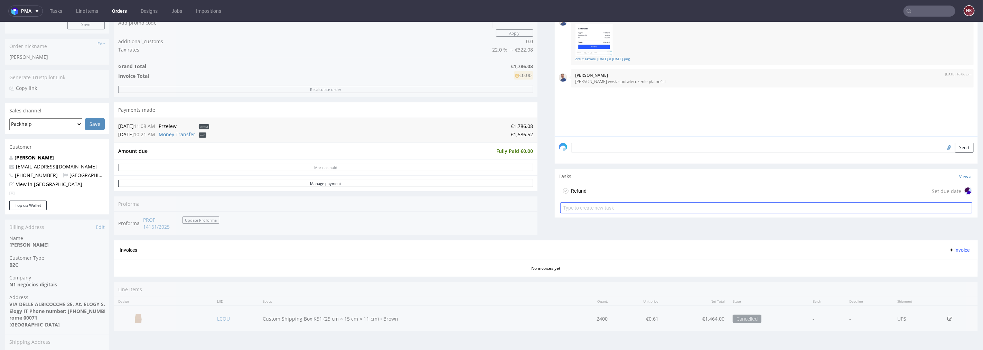
click at [627, 195] on div "Refund Set due date" at bounding box center [766, 191] width 412 height 14
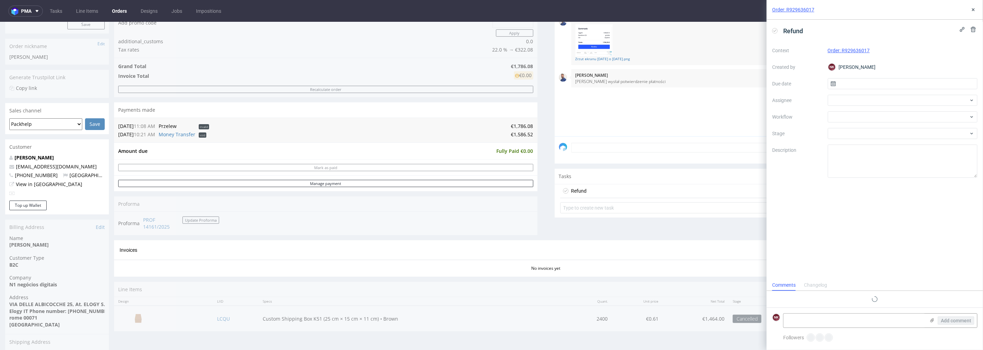
scroll to position [5, 0]
click at [849, 116] on div at bounding box center [903, 116] width 150 height 11
type input "money"
click at [849, 137] on div "Finance - Refunds - Money transfer" at bounding box center [902, 142] width 145 height 12
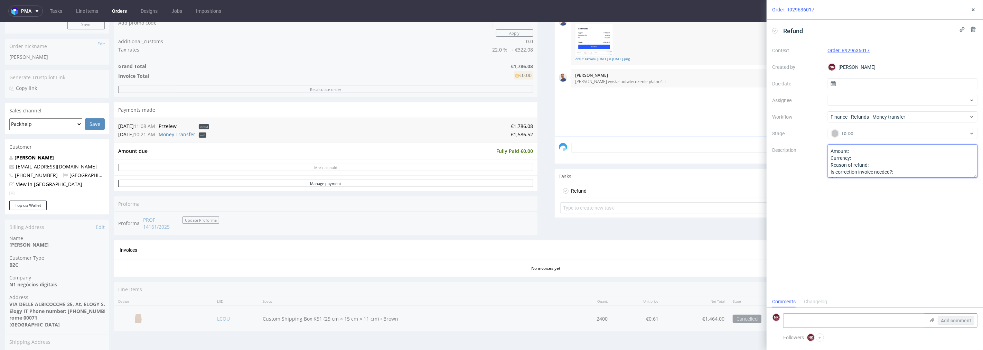
click at [860, 151] on textarea "Amount: Currency: Reason of refund: Is correction invoice needed?: Other:" at bounding box center [903, 161] width 150 height 33
click at [516, 133] on td "€1,586.52" at bounding box center [372, 134] width 323 height 8
copy td "1,586.52"
click at [890, 148] on textarea "Amount: Currency: Reason of refund: Is correction invoice needed?: Other:" at bounding box center [903, 161] width 150 height 33
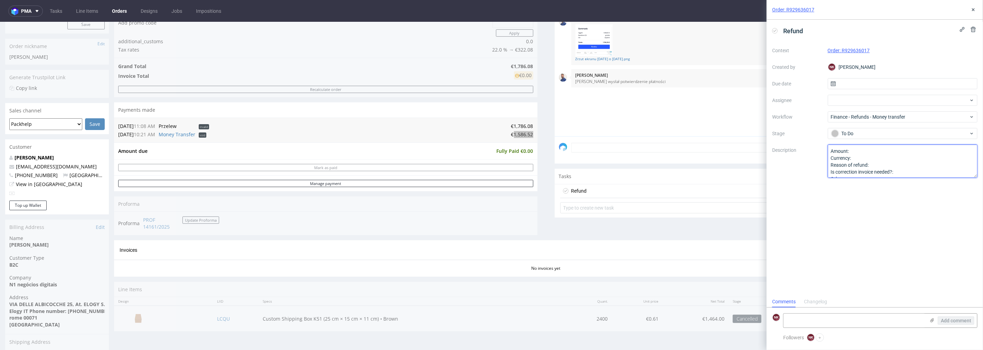
paste textarea "1,586.52"
click at [890, 160] on textarea "Amount: Currency: Reason of refund: Is correction invoice needed?: Other:" at bounding box center [903, 161] width 150 height 33
click at [890, 165] on textarea "Amount: Currency: Reason of refund: Is correction invoice needed?: Other:" at bounding box center [903, 161] width 150 height 33
type textarea "Amount: 1,586.52 Currency: EUR Reason of refund: cancellation Is correction inv…"
click at [974, 9] on icon at bounding box center [974, 10] width 6 height 6
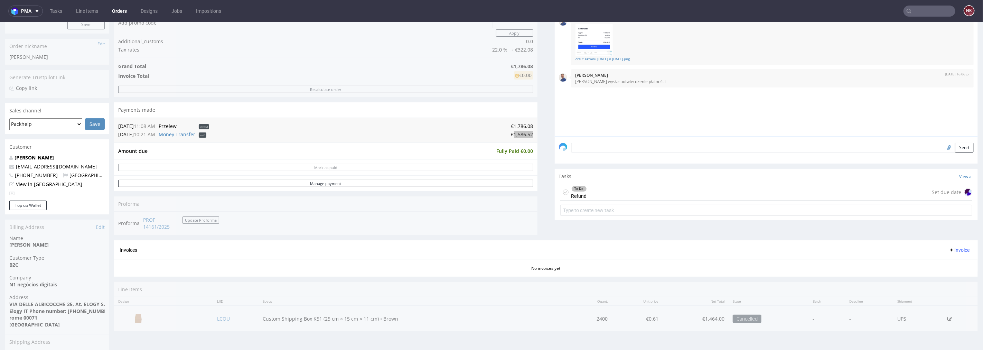
click at [916, 10] on input "text" at bounding box center [930, 11] width 52 height 11
paste input "FV 1384/7/2025"
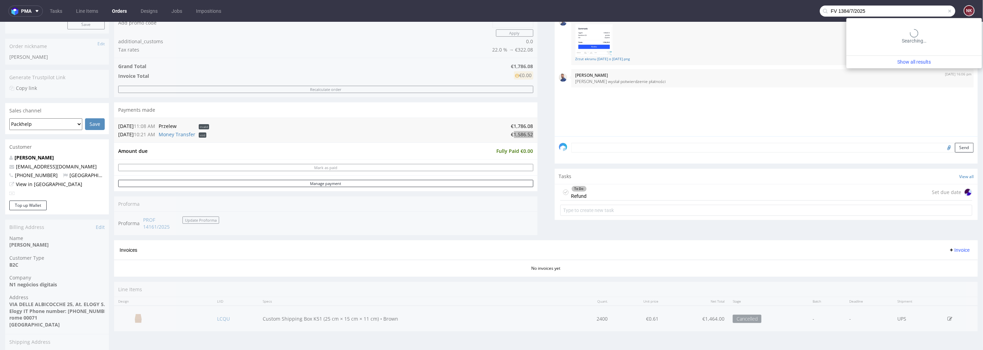
type input "FV 1384/7/2025"
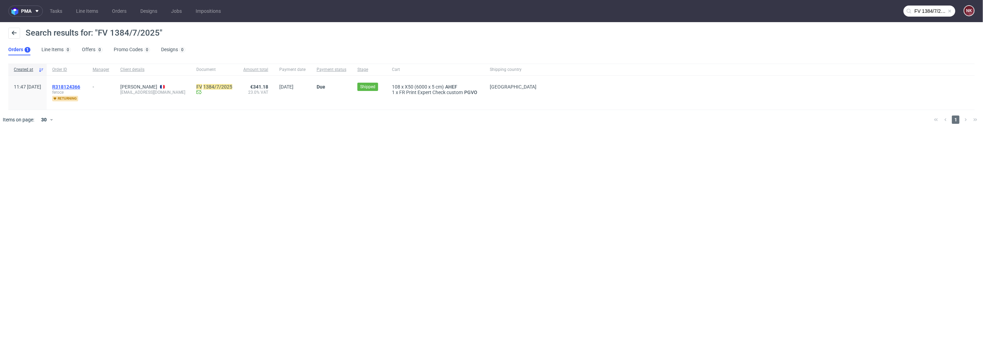
click at [80, 84] on span "R318124366" at bounding box center [66, 87] width 28 height 6
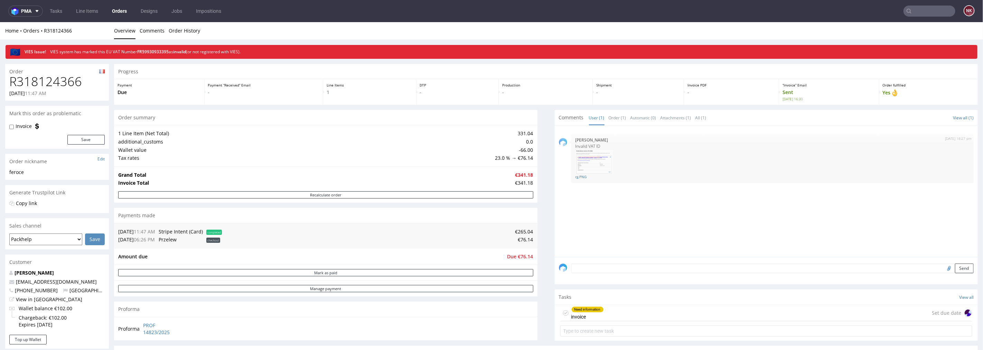
click at [50, 81] on h1 "R318124366" at bounding box center [56, 81] width 95 height 14
copy h1 "R318124366"
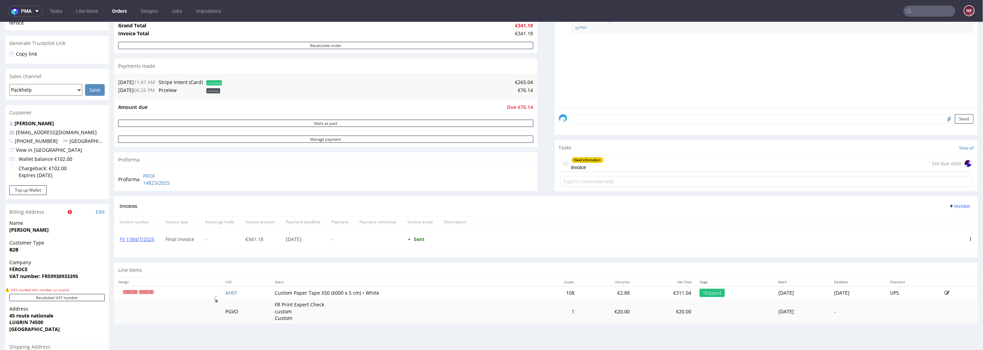
scroll to position [153, 0]
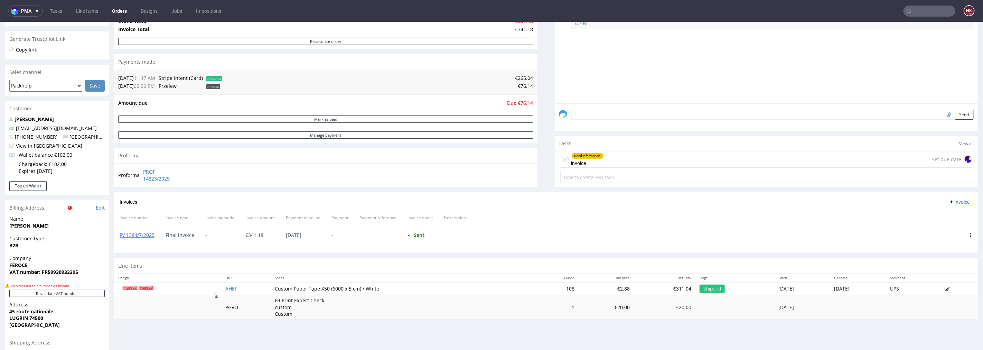
click at [76, 272] on strong "VAT number: FR59930933395" at bounding box center [43, 271] width 69 height 7
copy strong "FR59930933395"
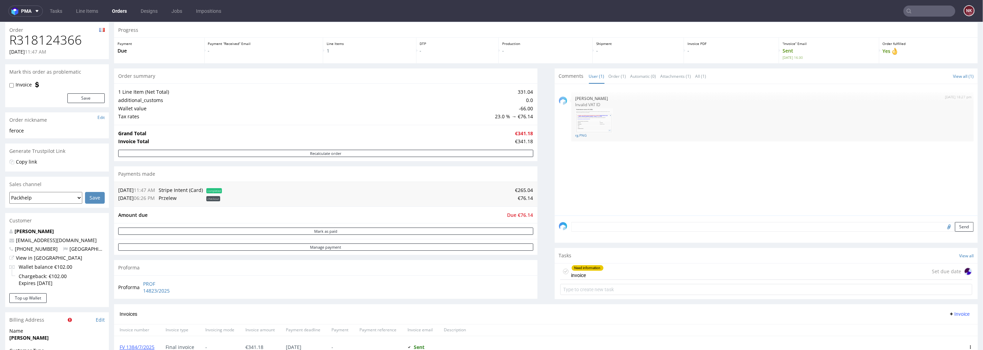
scroll to position [115, 0]
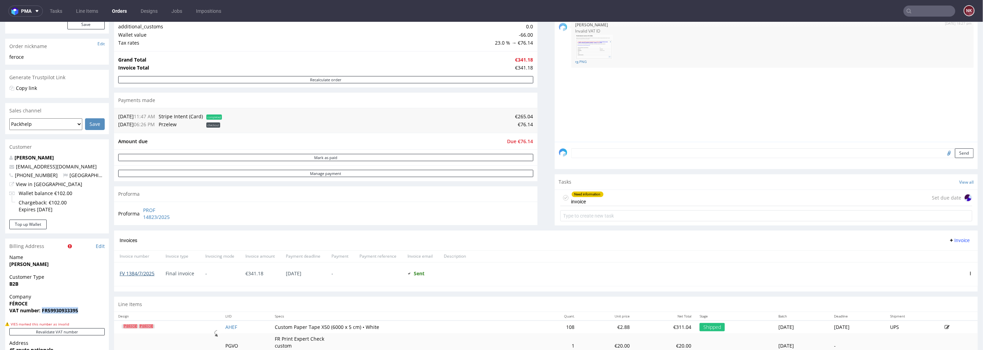
click at [142, 272] on link "FV 1384/7/2025" at bounding box center [137, 273] width 35 height 7
click at [399, 235] on div "Invoices Invoice" at bounding box center [546, 240] width 864 height 20
click at [654, 186] on div "Tasks View all" at bounding box center [766, 181] width 423 height 15
click at [655, 195] on div "Need information invoice Set due date" at bounding box center [766, 197] width 412 height 16
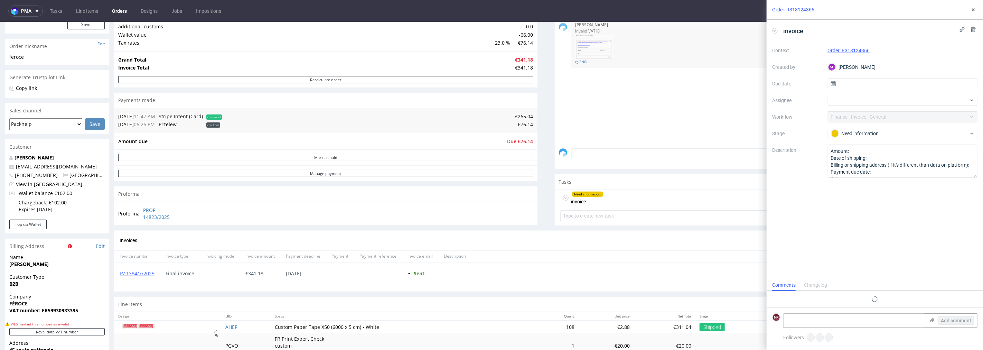
scroll to position [5, 0]
click at [977, 7] on button at bounding box center [973, 10] width 8 height 8
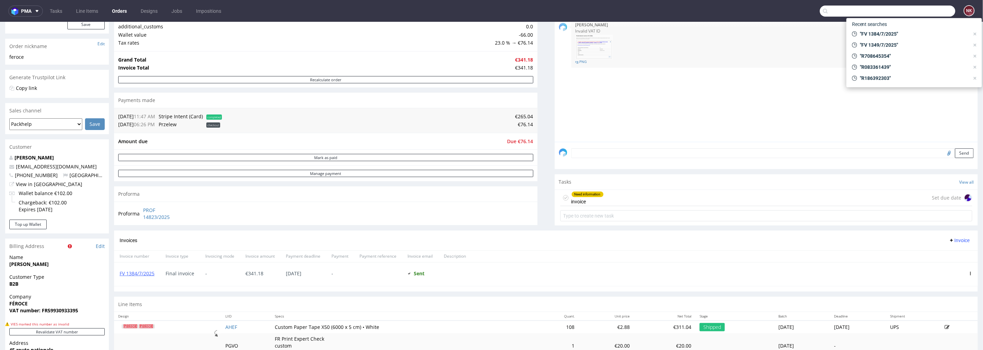
click at [928, 10] on input "text" at bounding box center [888, 11] width 136 height 11
paste input "FV 1383/7/2025"
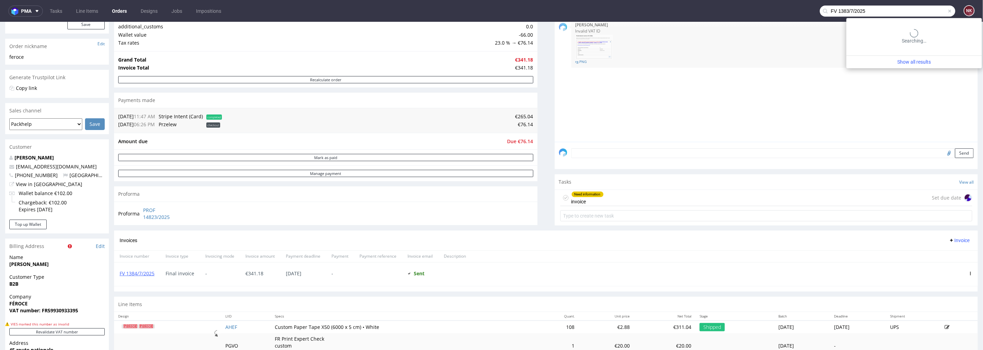
type input "FV 1383/7/2025"
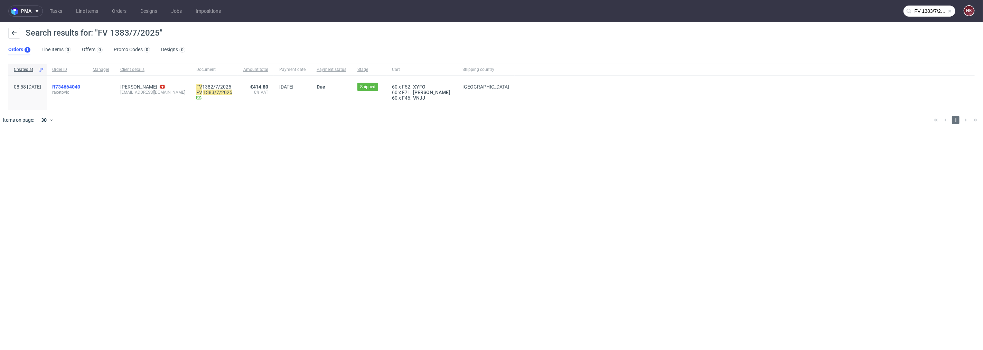
click at [80, 85] on span "R734664040" at bounding box center [66, 87] width 28 height 6
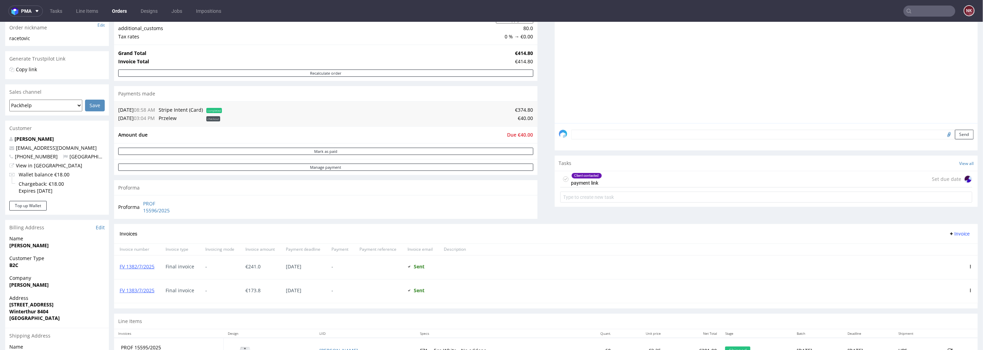
scroll to position [115, 0]
click at [621, 176] on div "Client contacted payment link Set due date" at bounding box center [766, 178] width 412 height 16
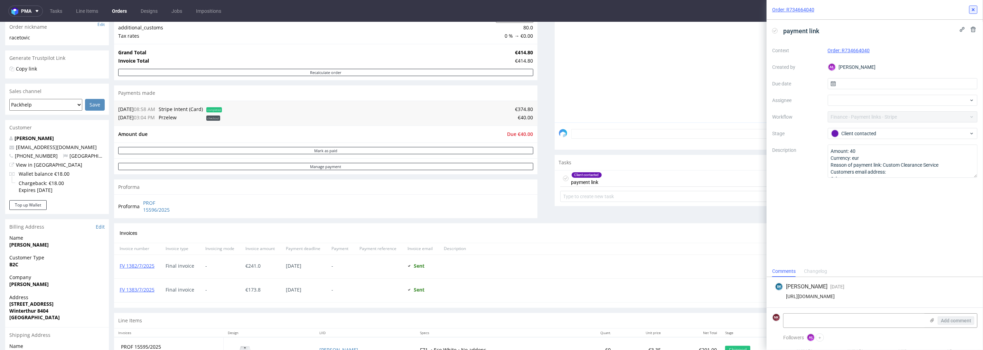
click at [976, 8] on icon at bounding box center [974, 10] width 6 height 6
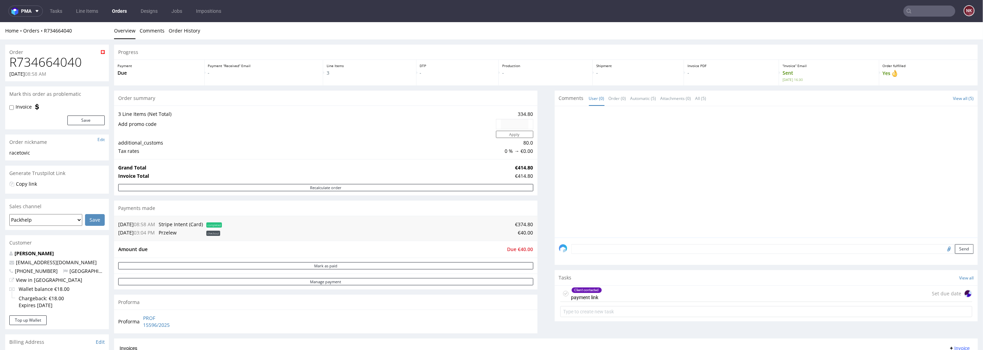
click at [60, 57] on h1 "R734664040" at bounding box center [56, 62] width 95 height 14
copy h1 "R734664040"
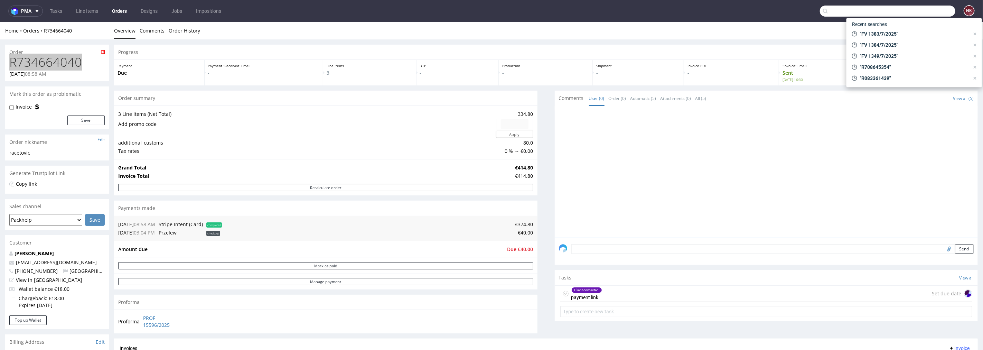
click at [926, 12] on input "text" at bounding box center [888, 11] width 136 height 11
paste input "FV 1570/7/2025"
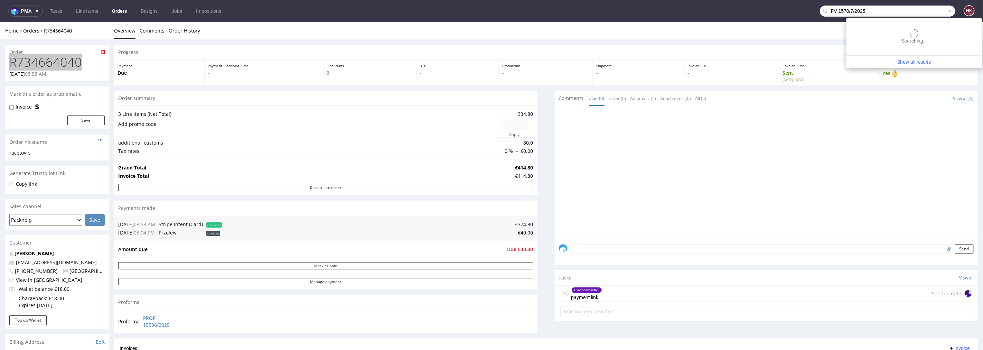
type input "FV 1570/7/2025"
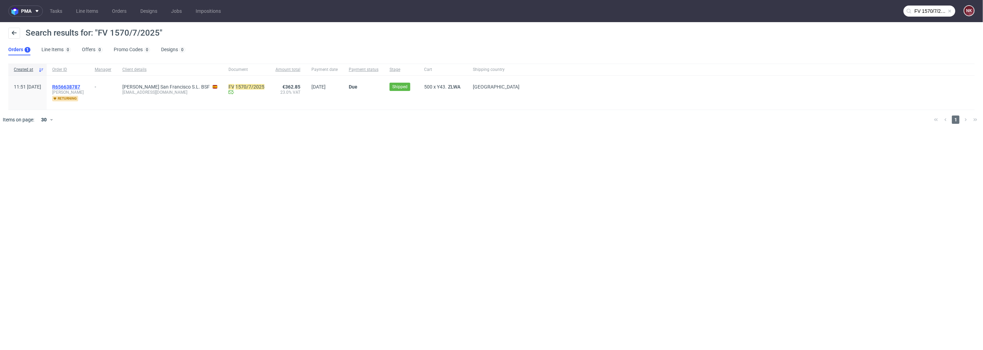
click at [80, 87] on span "R656638787" at bounding box center [66, 87] width 28 height 6
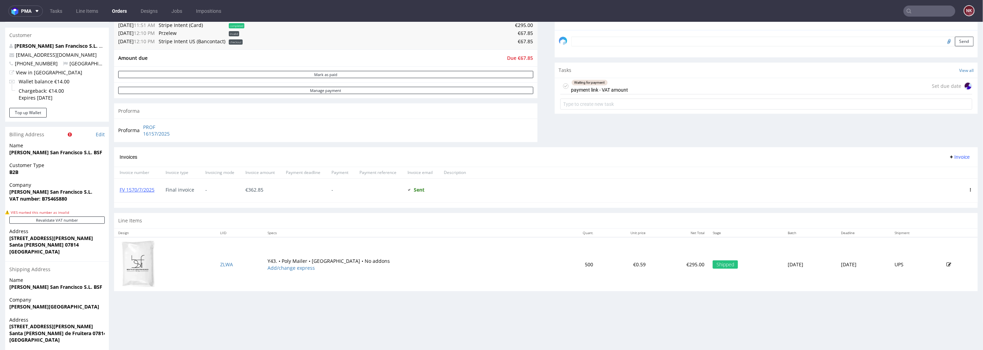
scroll to position [230, 0]
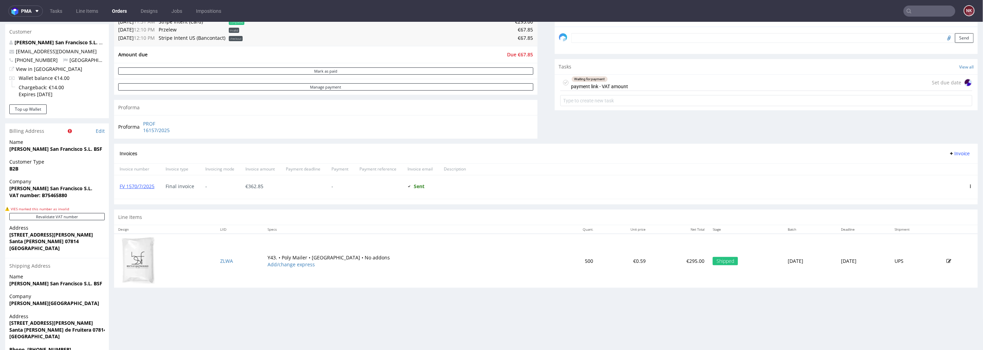
click at [56, 193] on strong "VAT number: B75465880" at bounding box center [38, 195] width 58 height 7
copy strong "B75465880"
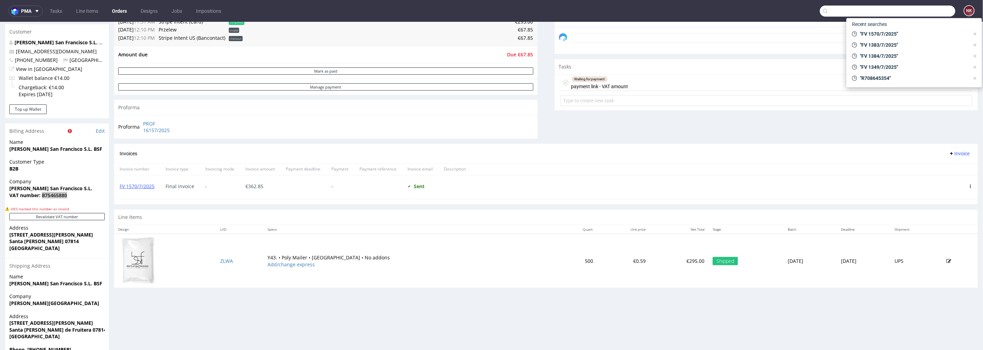
click at [937, 9] on input "text" at bounding box center [888, 11] width 136 height 11
paste input "FV 157/8/2025"
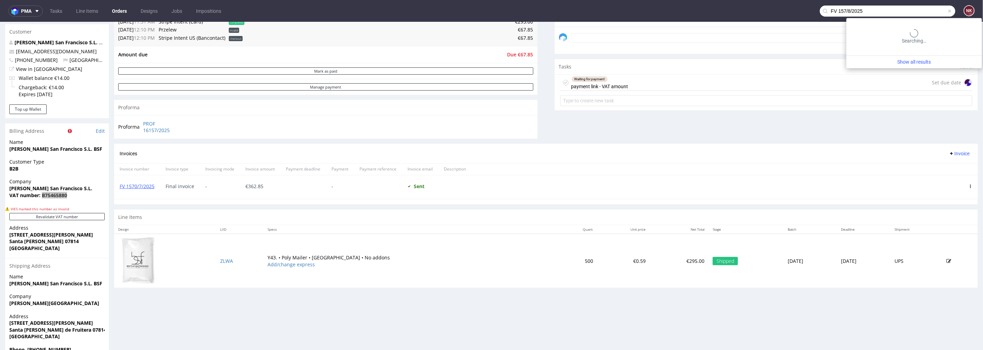
type input "FV 157/8/2025"
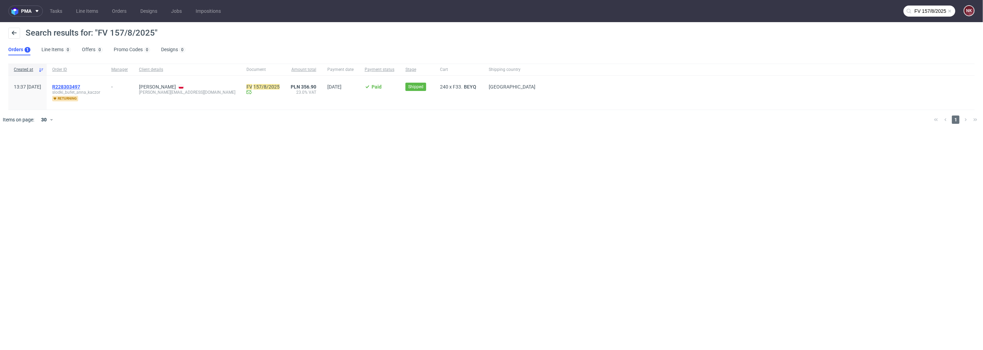
click at [80, 87] on span "R228303497" at bounding box center [66, 87] width 28 height 6
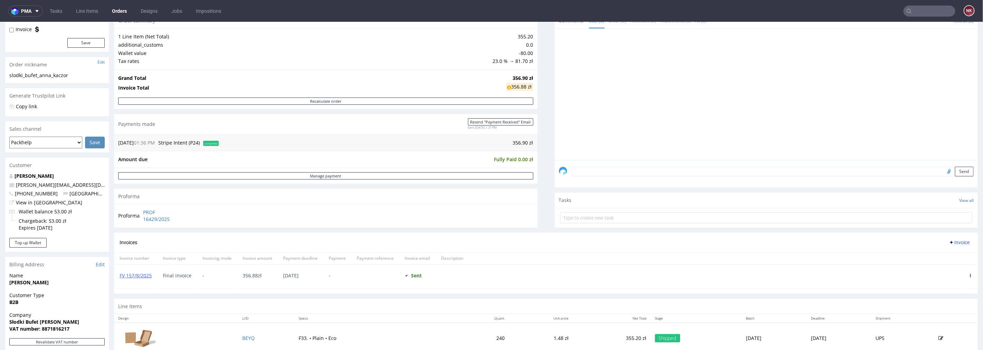
scroll to position [77, 0]
click at [145, 274] on link "FV 157/8/2025" at bounding box center [136, 275] width 32 height 7
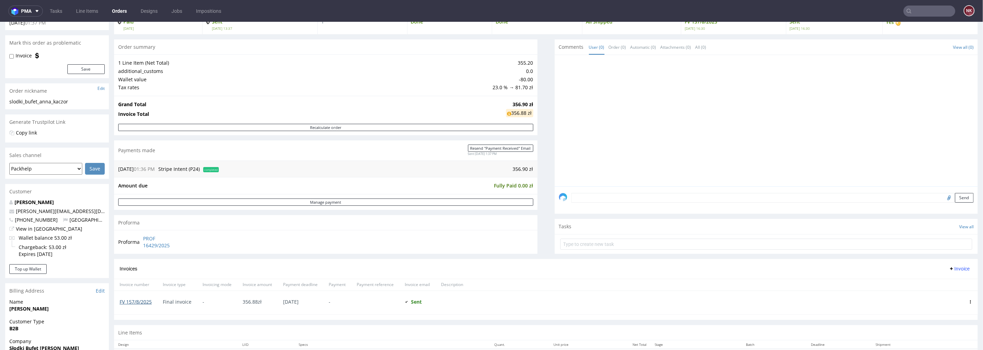
scroll to position [0, 0]
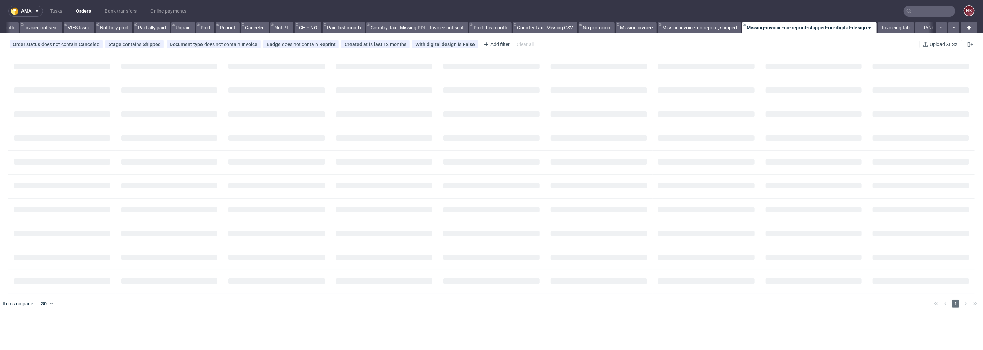
click at [911, 8] on input "text" at bounding box center [930, 11] width 52 height 11
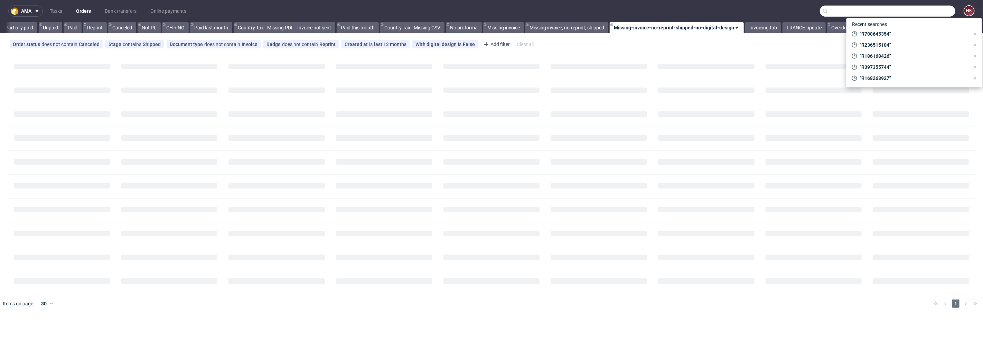
paste input "R186392303"
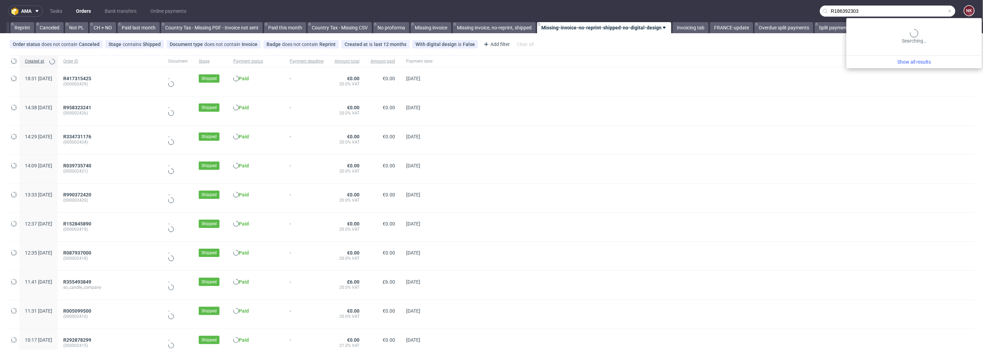
type input "R186392303"
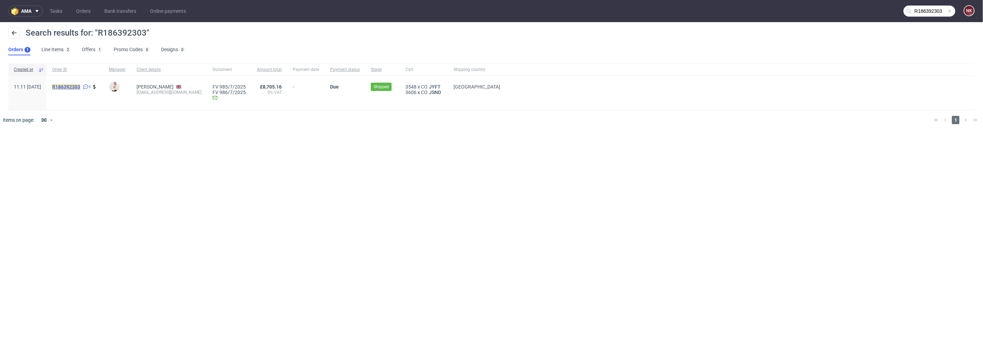
click at [80, 89] on mark "R186392303" at bounding box center [66, 87] width 28 height 6
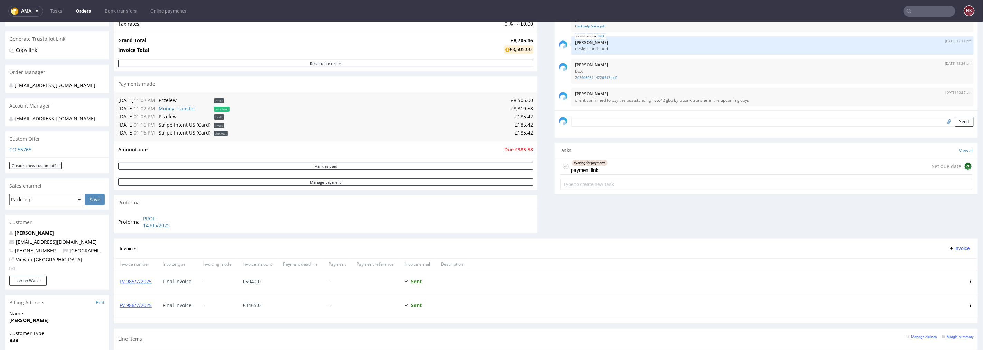
scroll to position [153, 0]
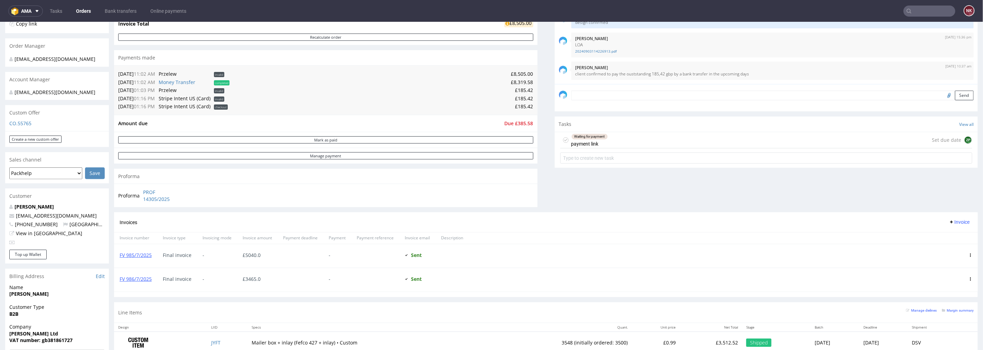
click at [931, 12] on input "text" at bounding box center [930, 11] width 52 height 11
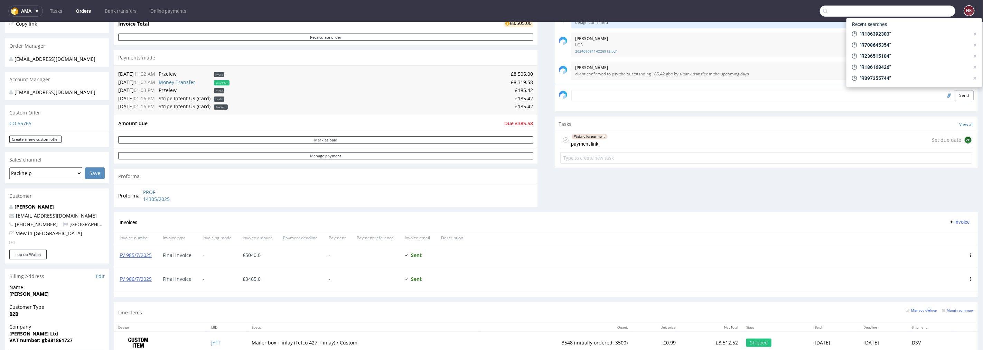
paste input "R965778403"
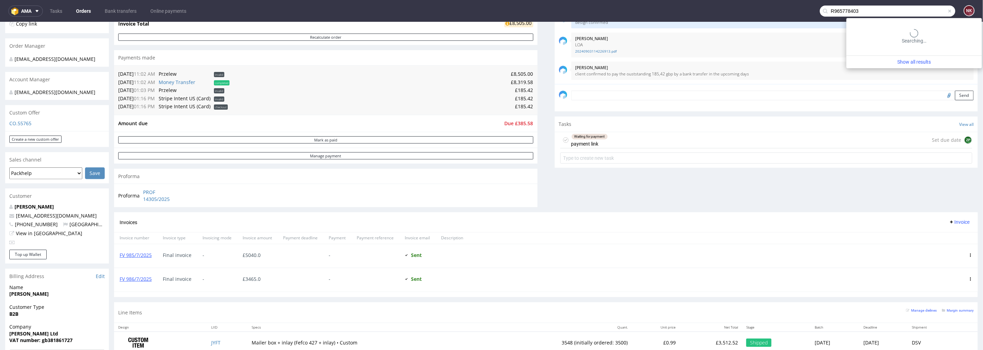
type input "R965778403"
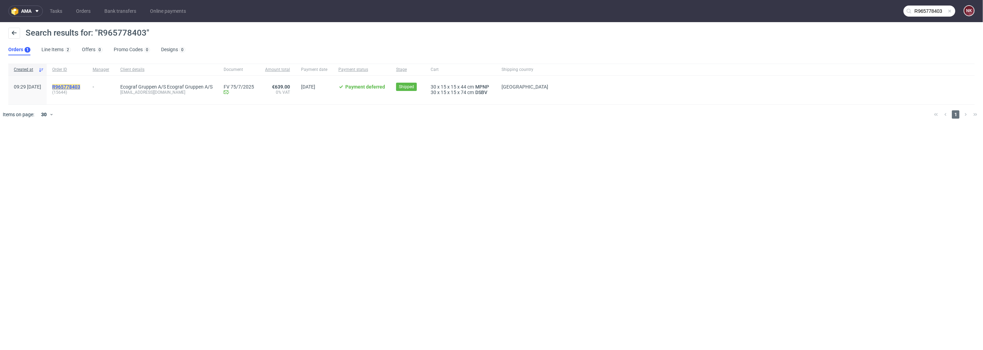
click at [80, 86] on mark "R965778403" at bounding box center [66, 87] width 28 height 6
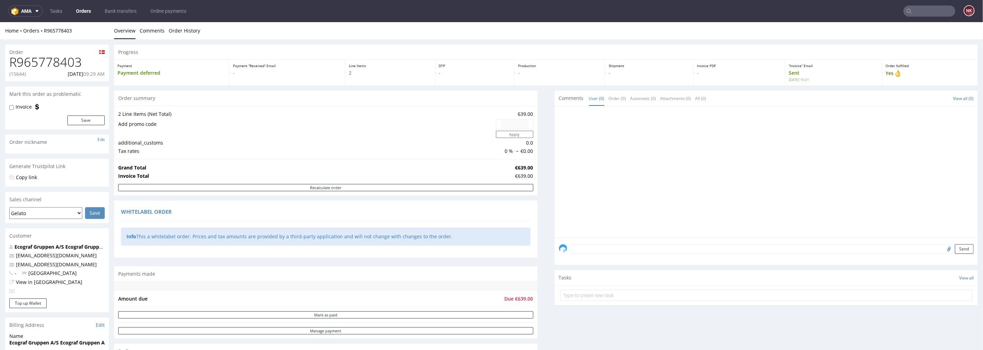
scroll to position [77, 0]
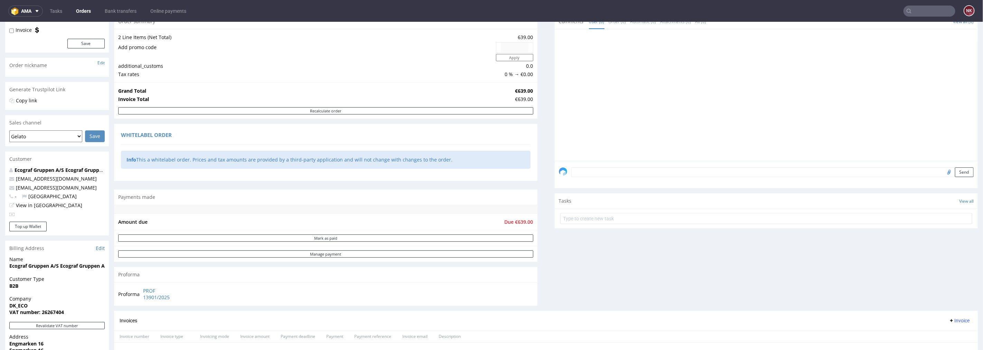
click at [926, 6] on input "text" at bounding box center [930, 11] width 52 height 11
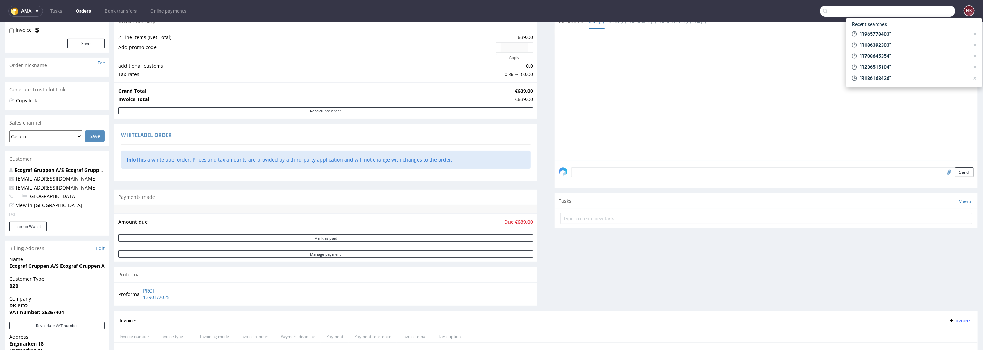
paste input "R648115643"
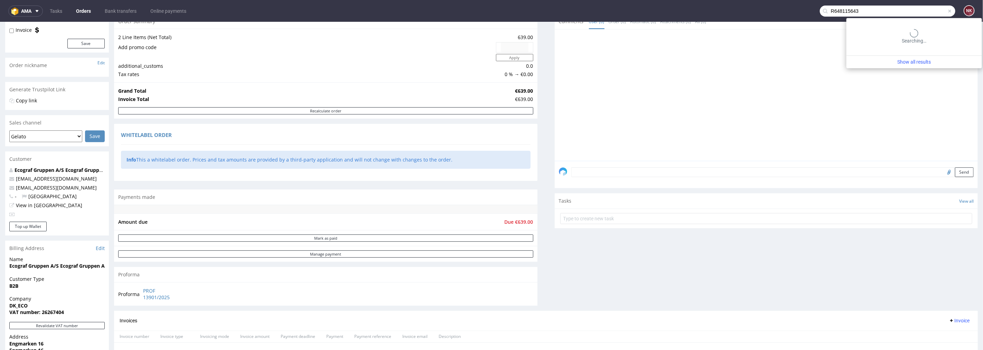
type input "R648115643"
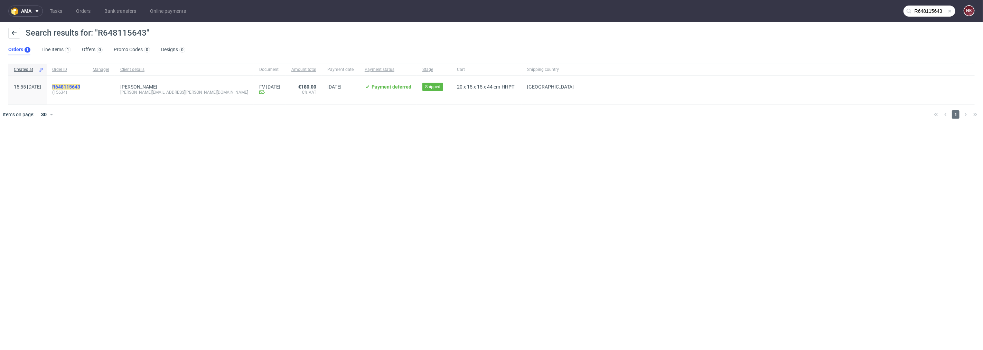
click at [80, 85] on mark "R648115643" at bounding box center [66, 87] width 28 height 6
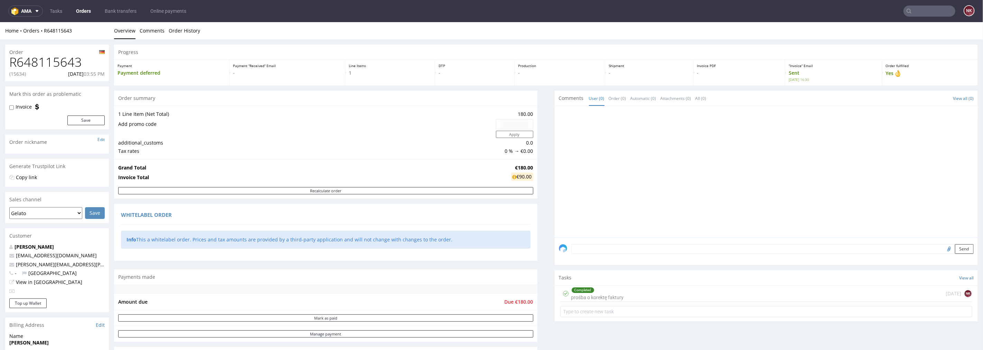
click at [917, 14] on input "text" at bounding box center [930, 11] width 52 height 11
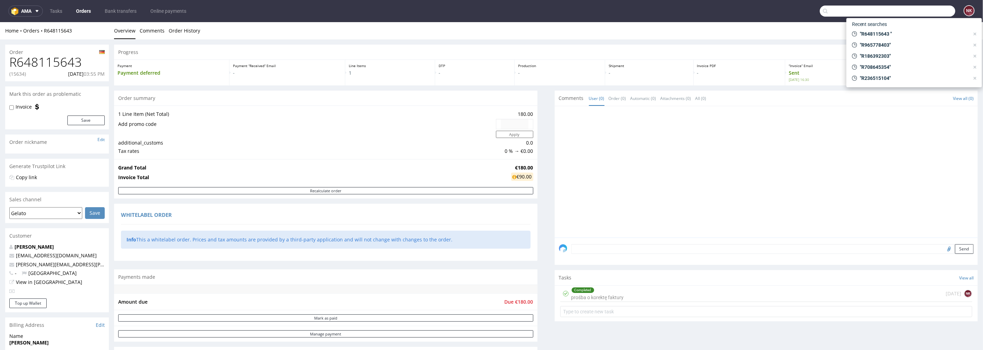
paste input "R076751560"
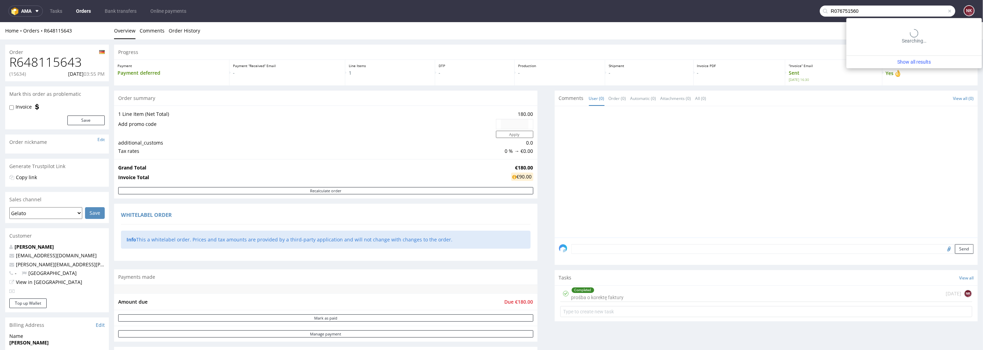
type input "R076751560"
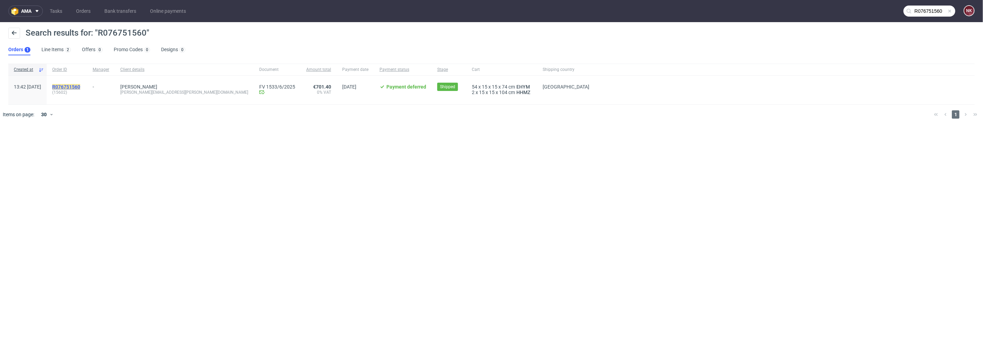
click at [80, 85] on mark "R076751560" at bounding box center [66, 87] width 28 height 6
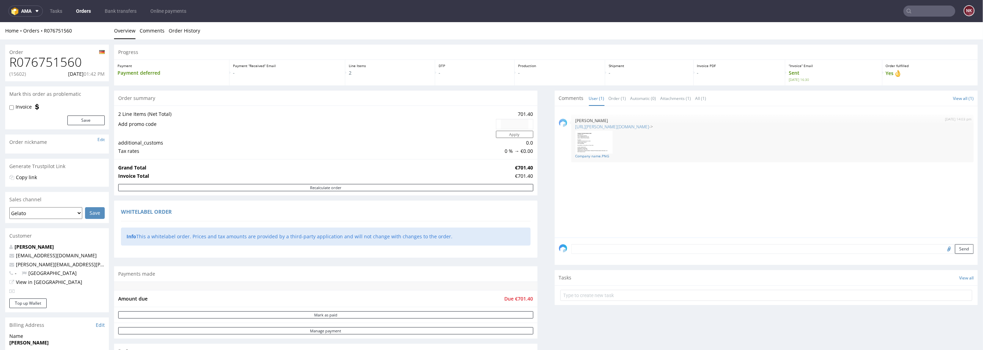
click at [911, 15] on input "text" at bounding box center [930, 11] width 52 height 11
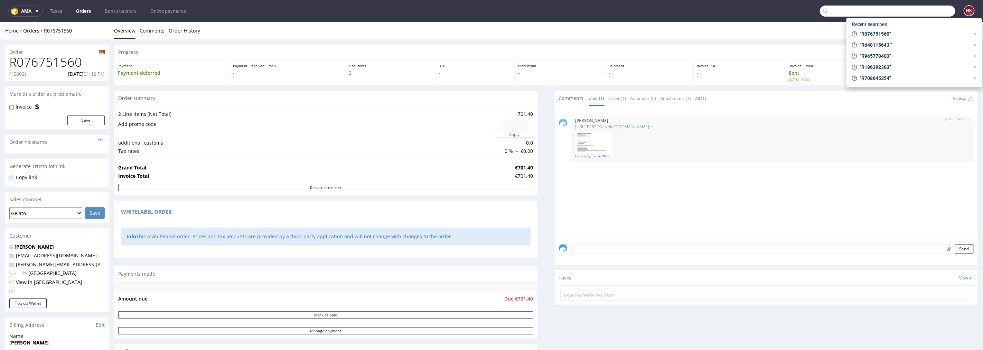
paste input "R198636149"
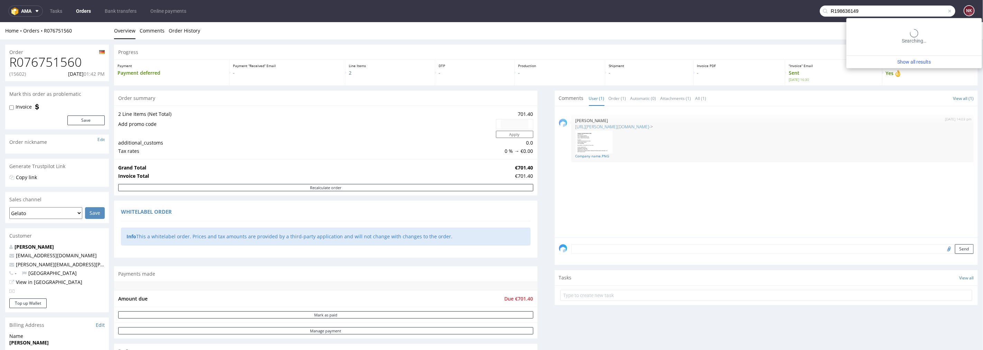
type input "R198636149"
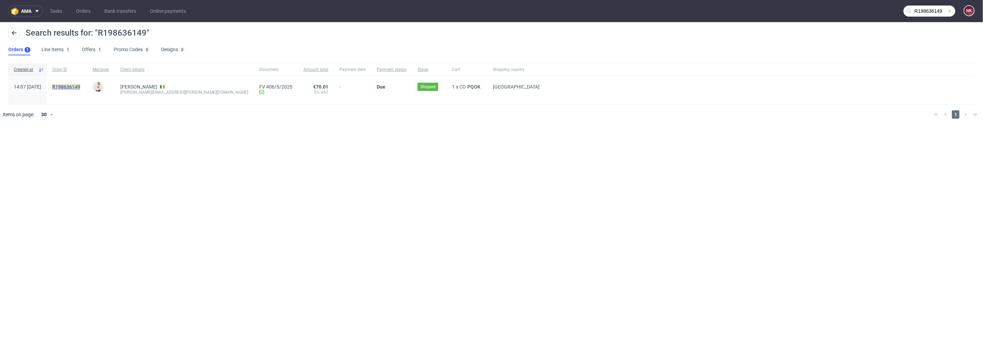
click at [80, 85] on mark "R198636149" at bounding box center [66, 87] width 28 height 6
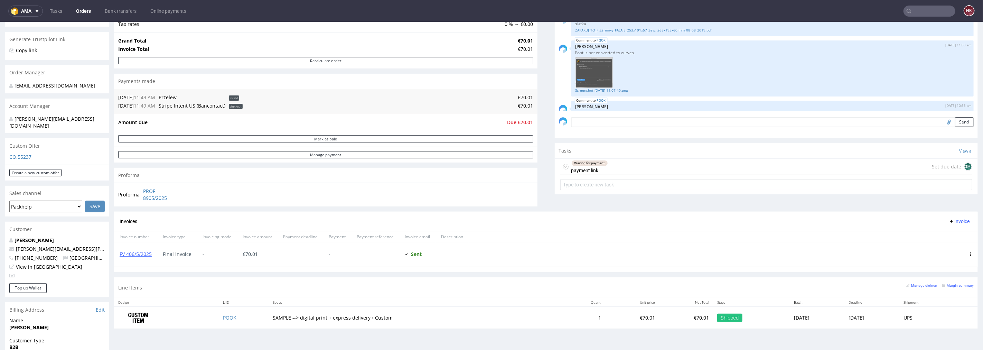
scroll to position [153, 0]
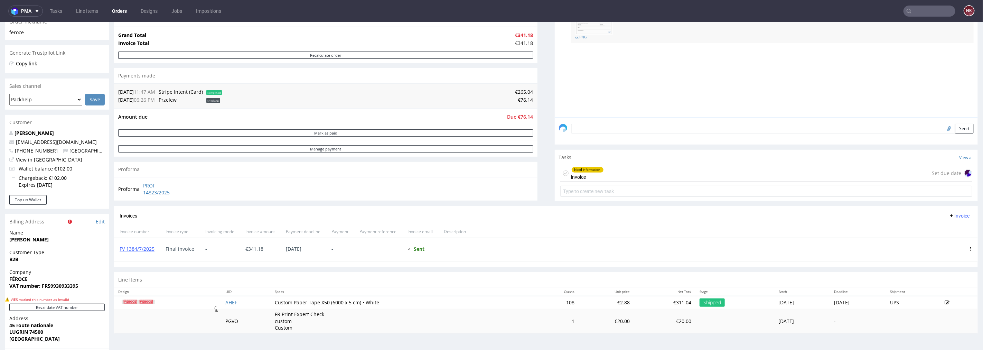
scroll to position [153, 0]
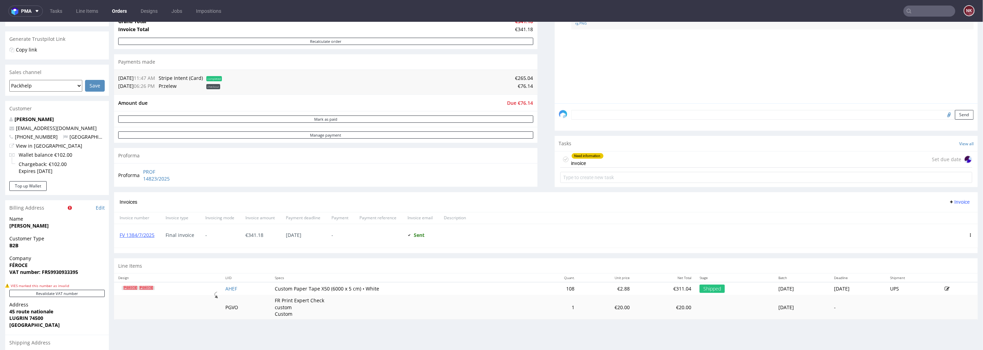
click at [555, 181] on div "Need information invoice Set due date" at bounding box center [766, 168] width 423 height 34
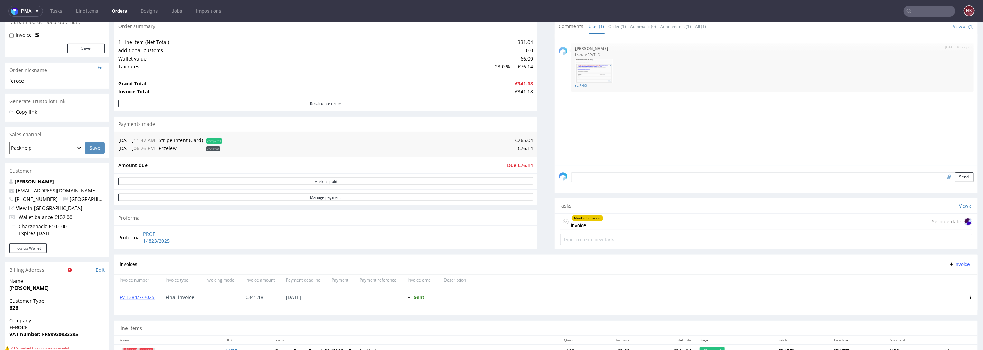
scroll to position [0, 0]
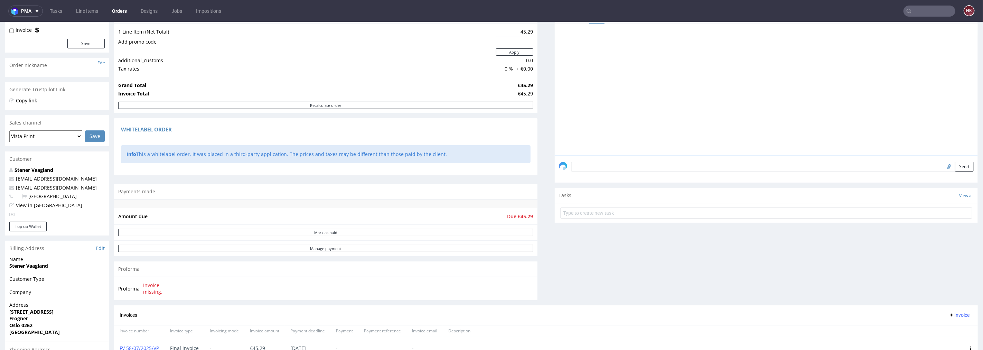
scroll to position [183, 0]
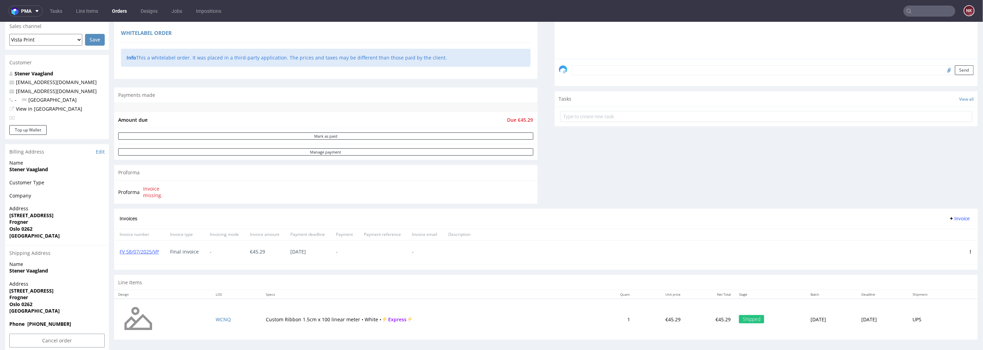
scroll to position [183, 0]
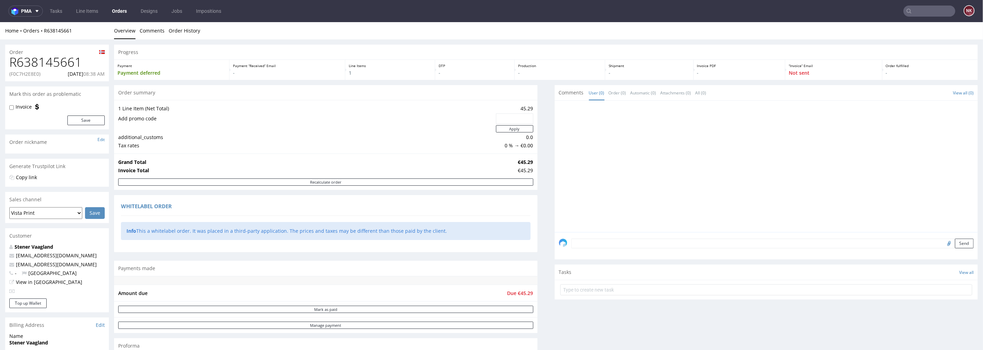
scroll to position [183, 0]
click at [31, 12] on span "pma" at bounding box center [26, 11] width 10 height 5
click at [39, 29] on span "Accounting Management App" at bounding box center [52, 31] width 56 height 5
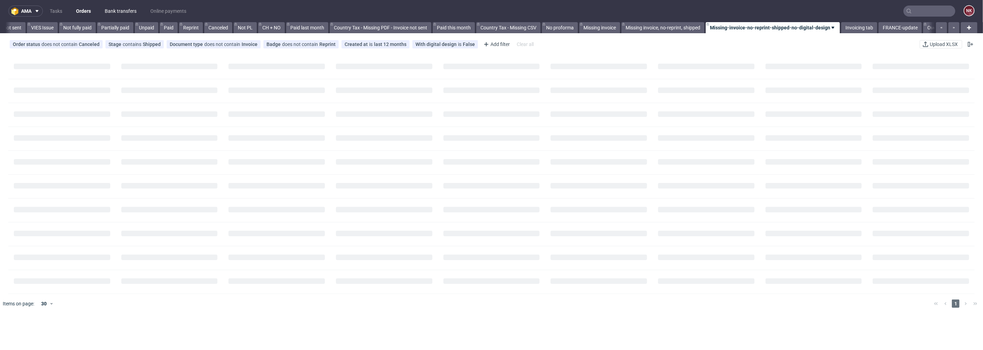
scroll to position [0, 602]
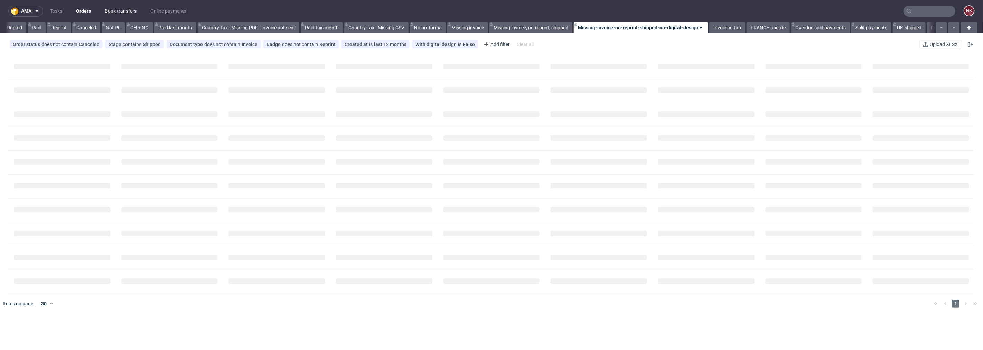
click at [124, 10] on link "Bank transfers" at bounding box center [121, 11] width 40 height 11
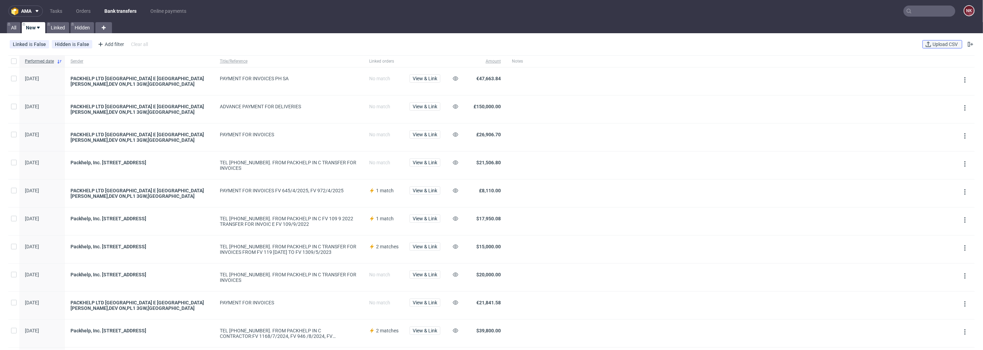
click at [931, 45] on span "Upload CSV" at bounding box center [945, 44] width 28 height 5
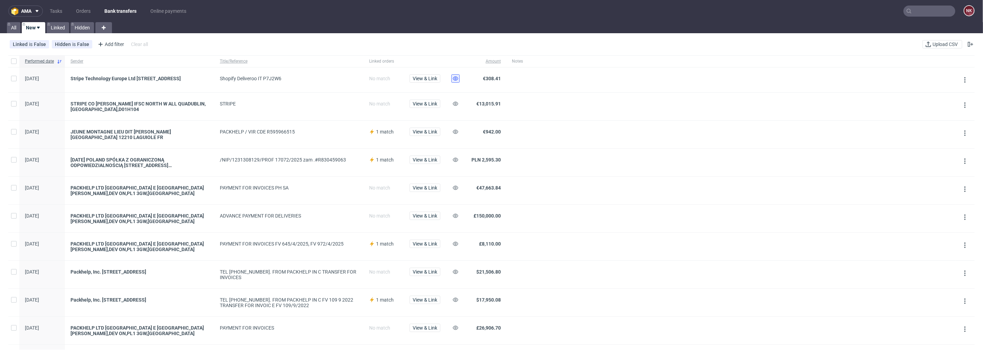
click at [454, 76] on icon at bounding box center [456, 79] width 6 height 6
click at [454, 106] on icon at bounding box center [456, 104] width 6 height 6
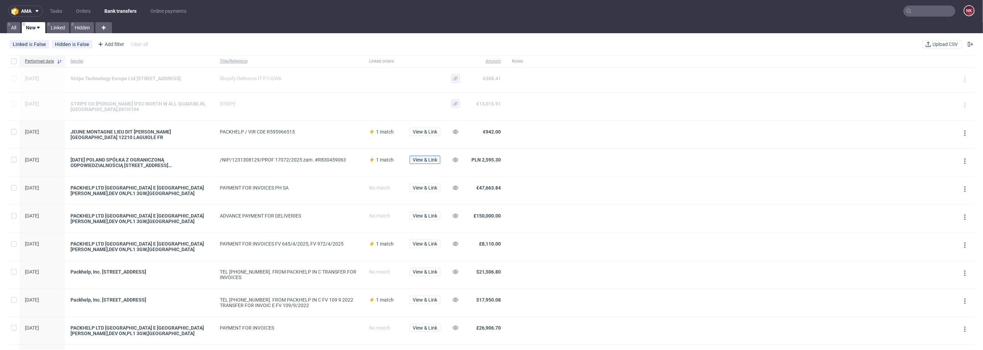
click at [428, 162] on span "View & Link" at bounding box center [425, 159] width 25 height 5
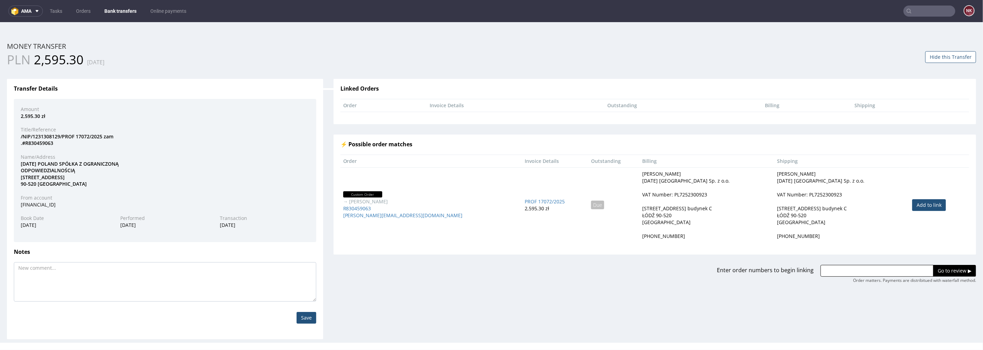
click at [910, 198] on td "Add to link" at bounding box center [940, 204] width 60 height 75
click at [912, 201] on link "Add to link" at bounding box center [929, 205] width 34 height 12
type input "R830459063"
click at [937, 266] on input "Go to review ▶" at bounding box center [954, 270] width 43 height 12
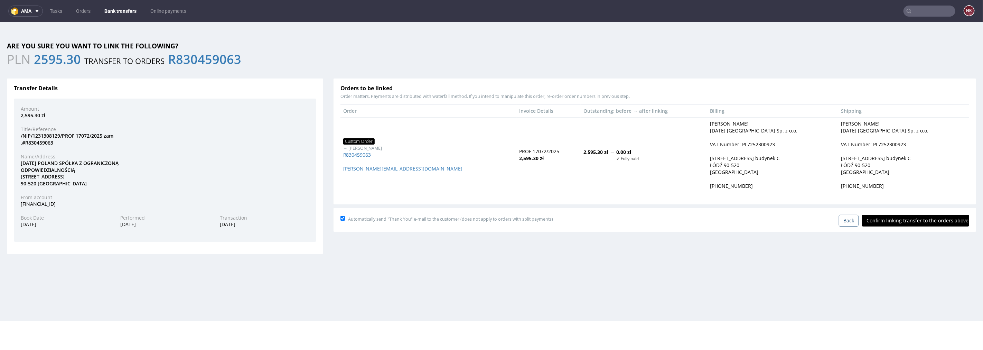
click at [919, 223] on input "Confirm linking transfer to the orders above" at bounding box center [915, 220] width 107 height 12
type input "In progress..."
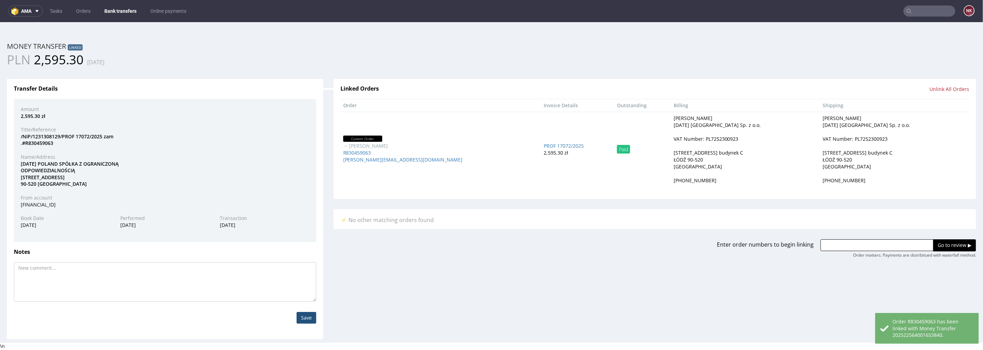
click at [121, 6] on link "Bank transfers" at bounding box center [120, 11] width 40 height 11
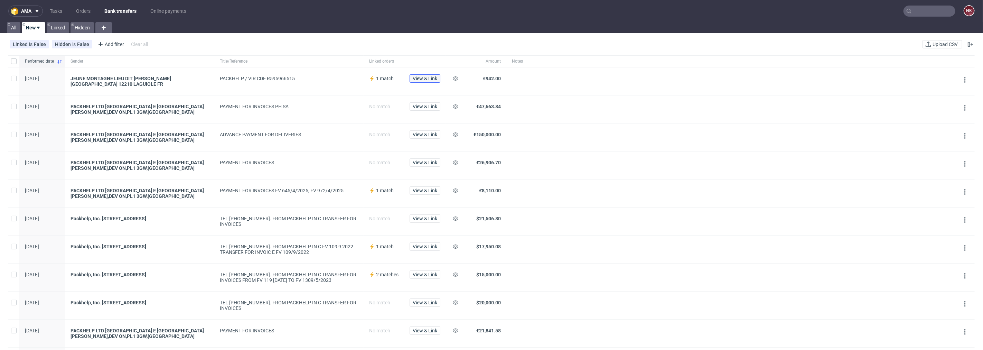
click at [420, 76] on span "View & Link" at bounding box center [425, 78] width 25 height 5
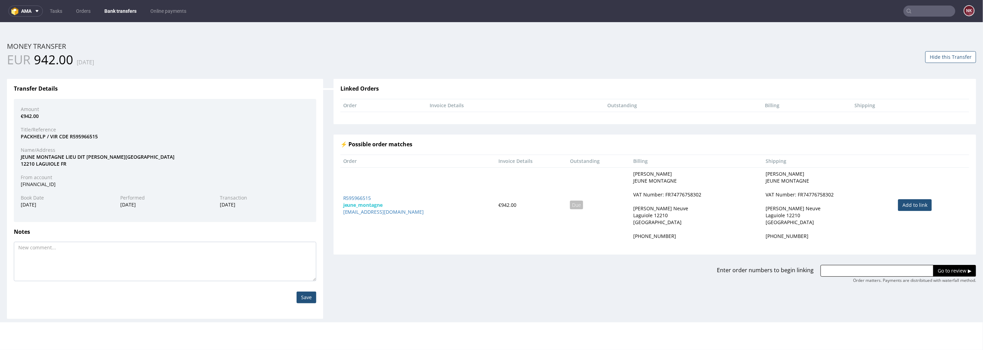
click at [898, 203] on link "Add to link" at bounding box center [915, 205] width 34 height 12
type input "R595966515"
click at [933, 269] on input "Go to review ▶" at bounding box center [954, 270] width 43 height 12
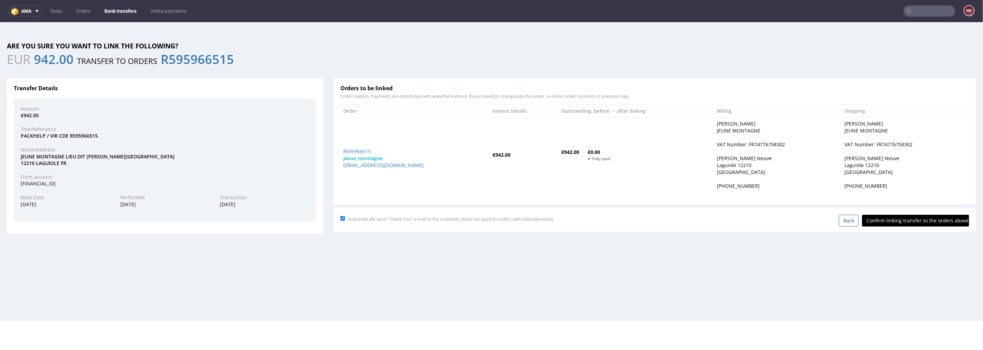
click at [899, 222] on input "Confirm linking transfer to the orders above" at bounding box center [915, 220] width 107 height 12
type input "In progress..."
drag, startPoint x: 336, startPoint y: 150, endPoint x: 348, endPoint y: 150, distance: 12.8
